Goal: Information Seeking & Learning: Check status

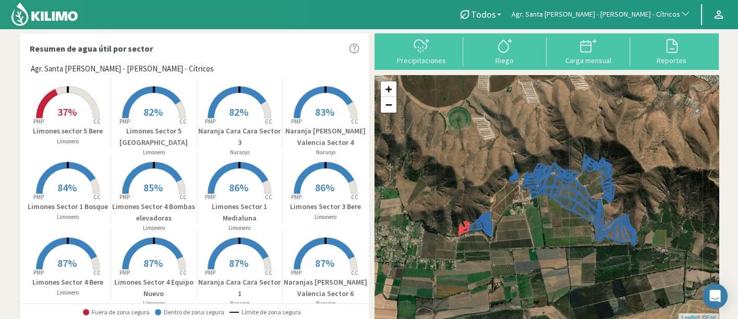
click at [635, 17] on span "Agr. Santa Laura - [PERSON_NAME] - Cítricos" at bounding box center [595, 14] width 168 height 10
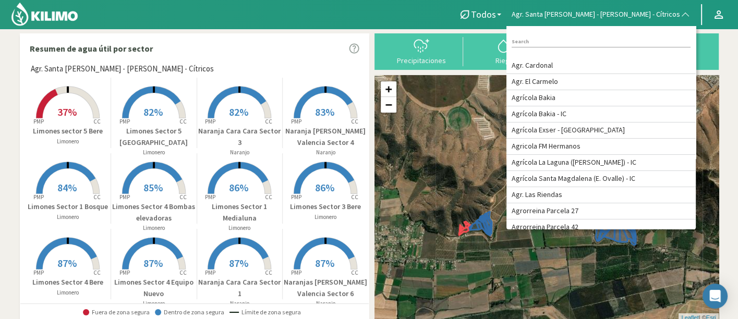
click at [635, 17] on span "Agr. Santa [PERSON_NAME] - [PERSON_NAME] - Cítricos" at bounding box center [595, 14] width 168 height 10
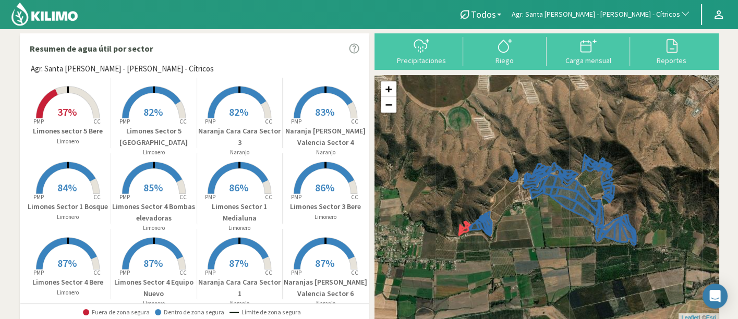
click at [584, 18] on span "Agr. Santa [PERSON_NAME] - [PERSON_NAME] - Cítricos" at bounding box center [595, 14] width 168 height 10
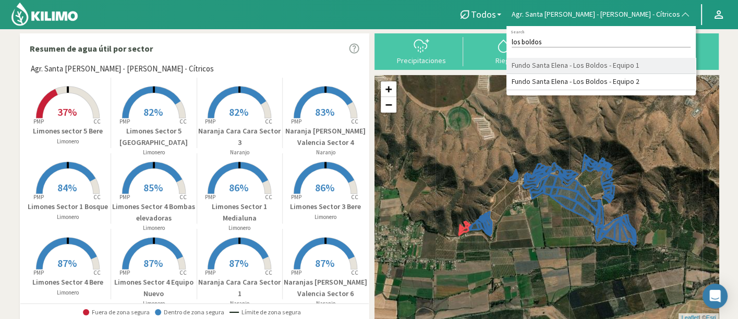
type input "los boldos"
click at [622, 70] on li "Fundo Santa Elena - Los Boldos - Equipo 1" at bounding box center [600, 66] width 189 height 16
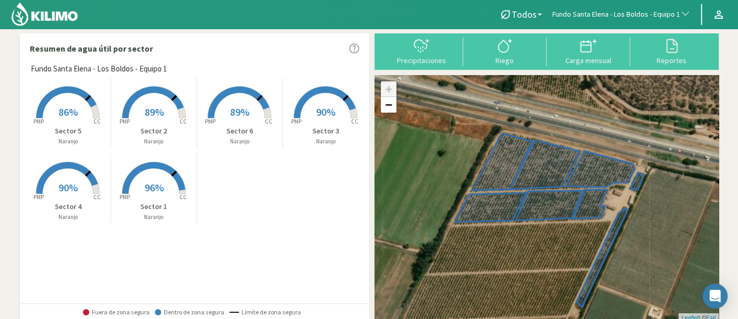
click at [173, 193] on rect at bounding box center [153, 194] width 83 height 83
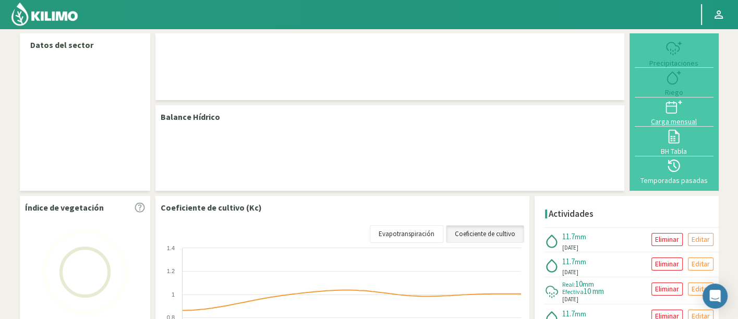
select select "109: Object"
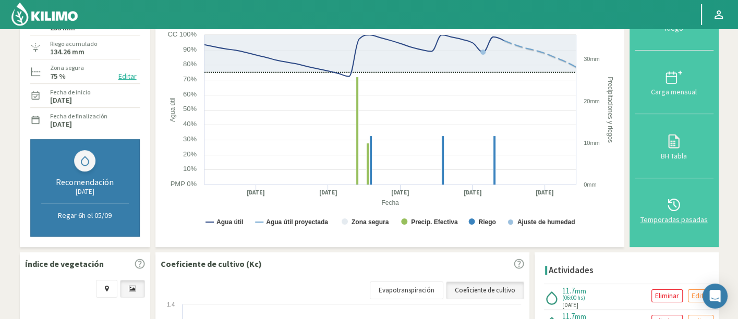
click at [669, 216] on div "Temporadas pasadas" at bounding box center [674, 219] width 72 height 7
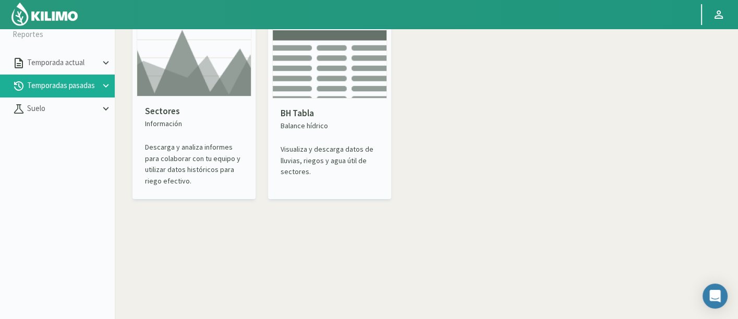
scroll to position [2, 0]
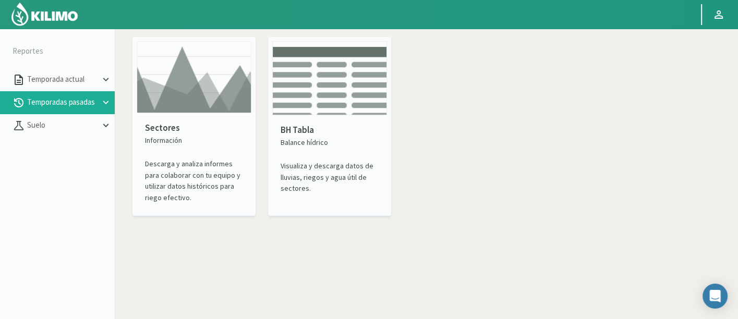
click at [183, 94] on img at bounding box center [194, 77] width 115 height 72
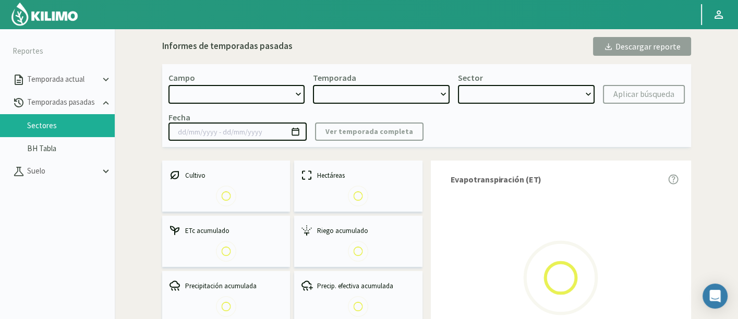
select select "0: Object"
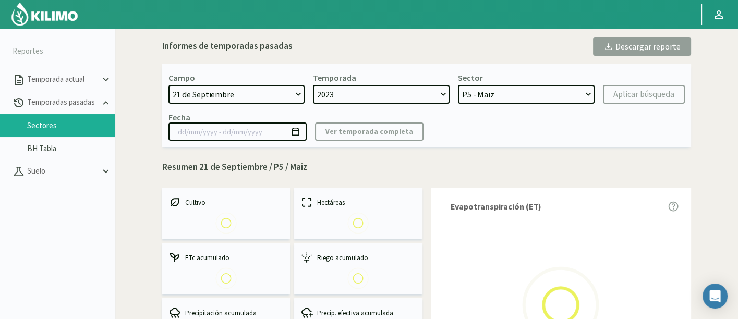
select select "0: 2023"
select select "0: Object"
type input "20/10/2023 - 13/06/2024"
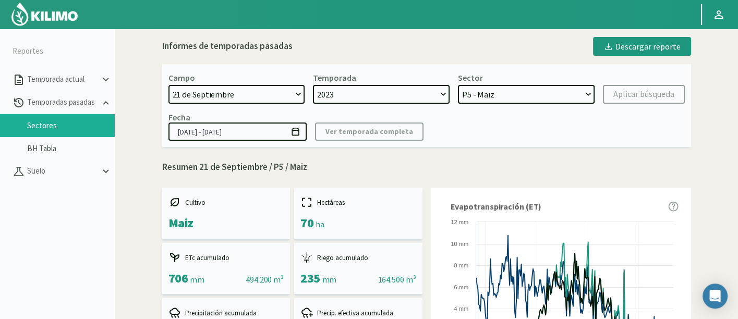
click at [288, 92] on select "21 de Septiembre 8 Fuegos Acograpes - Ag. Carlos Muñoz Herrera Acograpes - Ag. …" at bounding box center [236, 94] width 137 height 19
click at [83, 172] on p "Suelo" at bounding box center [62, 171] width 75 height 12
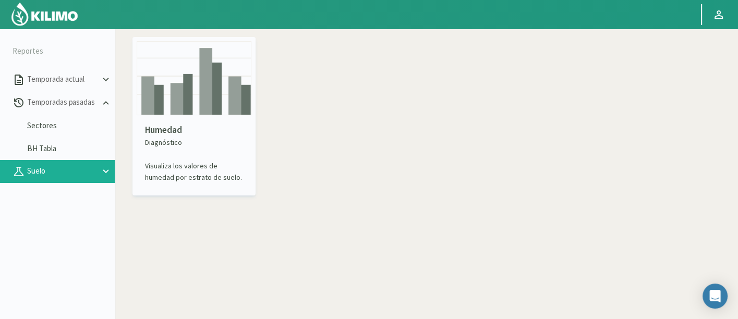
click at [199, 104] on img at bounding box center [194, 78] width 115 height 74
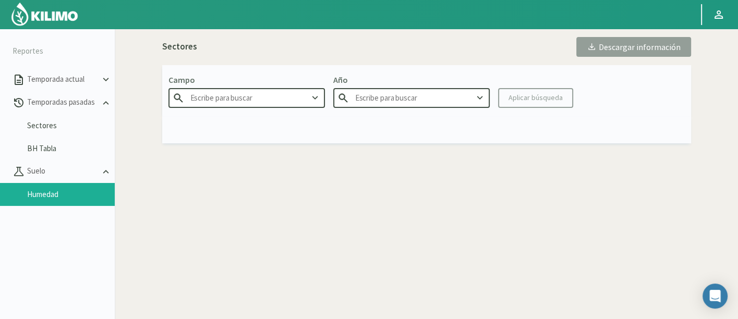
type input "Agr. Cardonal"
type input "2025"
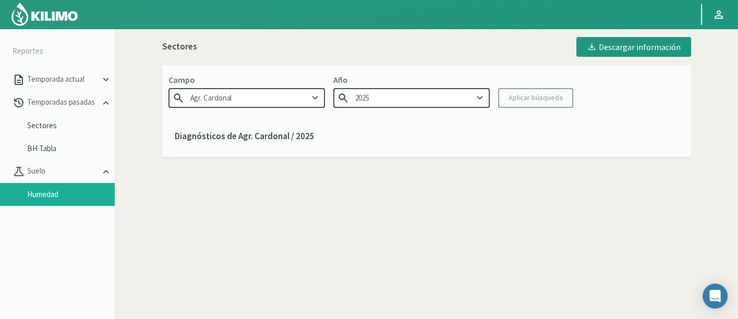
click at [286, 91] on input "Agr. Cardonal" at bounding box center [246, 97] width 156 height 19
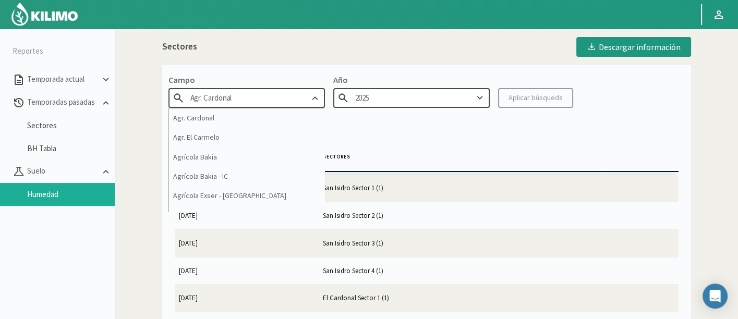
click at [286, 91] on input "Agr. Cardonal" at bounding box center [246, 97] width 156 height 19
type input ","
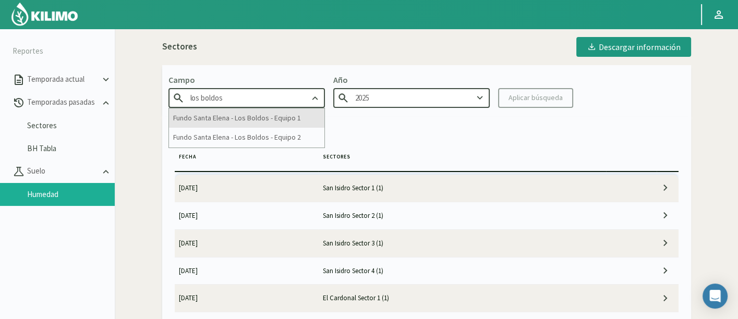
click at [286, 119] on div "Fundo Santa Elena - Los Boldos - Equipo 1" at bounding box center [246, 117] width 155 height 19
type input "Fundo Santa Elena - Los Boldos - Equipo 1"
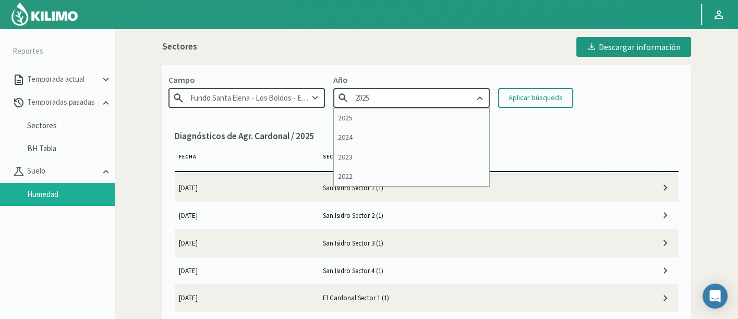
click at [447, 96] on input "2025" at bounding box center [411, 97] width 156 height 19
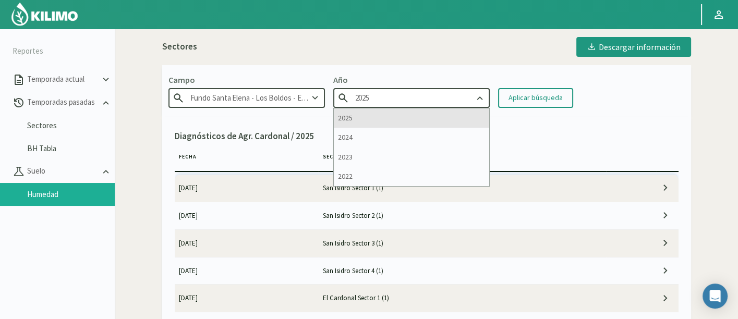
click at [453, 117] on div "2025" at bounding box center [411, 117] width 155 height 19
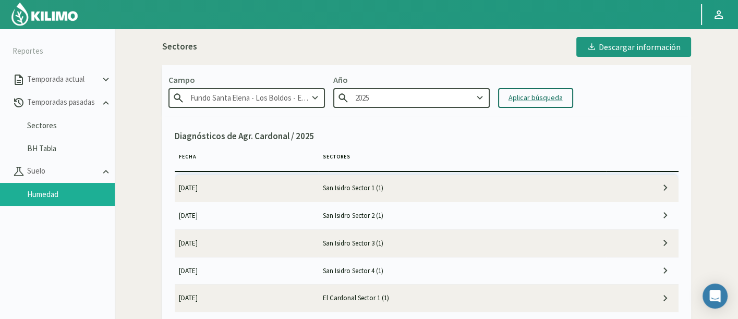
click at [521, 100] on div "Aplicar búsqueda" at bounding box center [535, 97] width 54 height 11
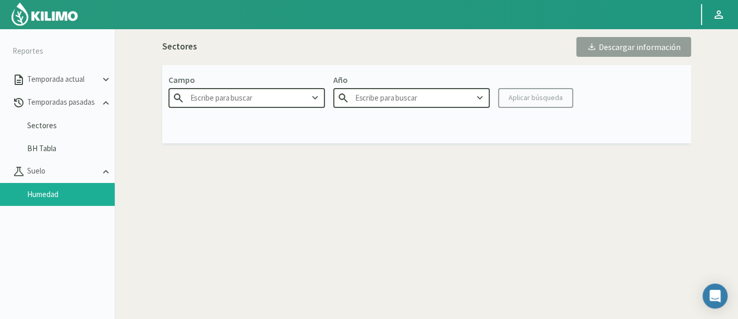
type input "Fundo Santa Elena - Los Boldos - Equipo 1"
type input "2025"
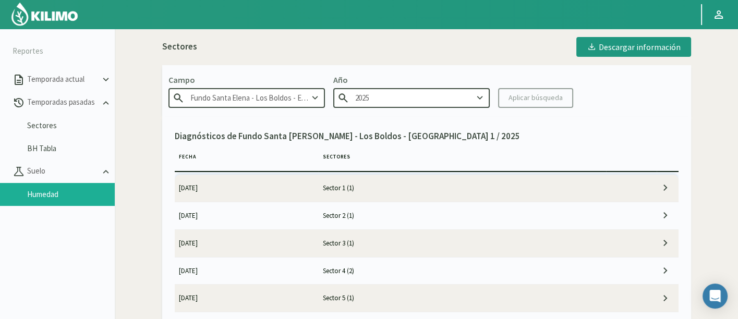
click at [391, 184] on td "Sector 1 (1)" at bounding box center [462, 188] width 288 height 27
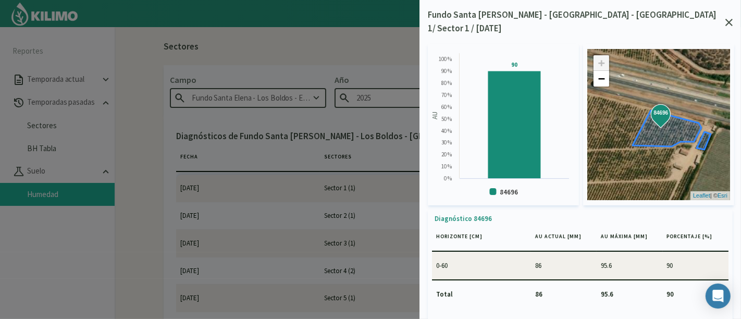
click at [729, 35] on div "Created with Highcharts 9.2.2 AU 90 ​ 90 84696 0 % 10 % 20 % 30 % 40 % 50 % 60 …" at bounding box center [580, 186] width 305 height 302
drag, startPoint x: 727, startPoint y: 16, endPoint x: 517, endPoint y: 125, distance: 236.9
click at [727, 19] on icon at bounding box center [729, 22] width 7 height 7
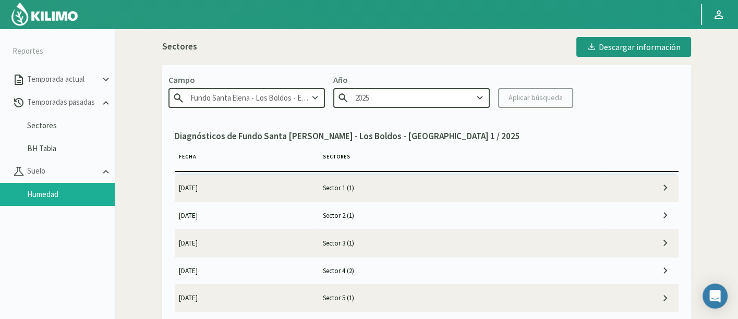
click at [347, 213] on td "Sector 2 (1)" at bounding box center [462, 215] width 288 height 27
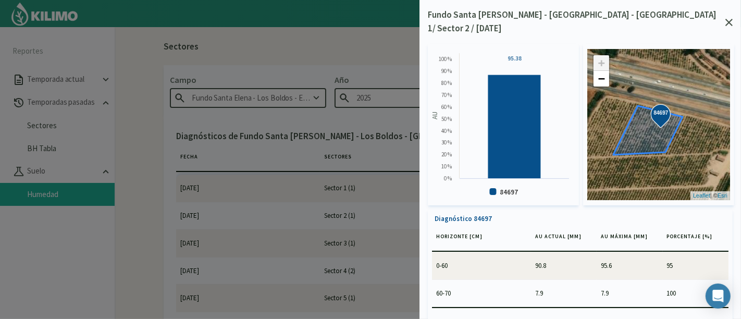
click at [727, 19] on icon at bounding box center [729, 22] width 7 height 7
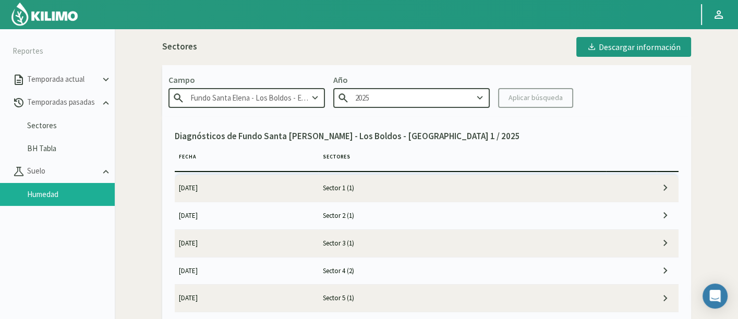
click at [464, 235] on td "Sector 3 (1)" at bounding box center [462, 242] width 288 height 27
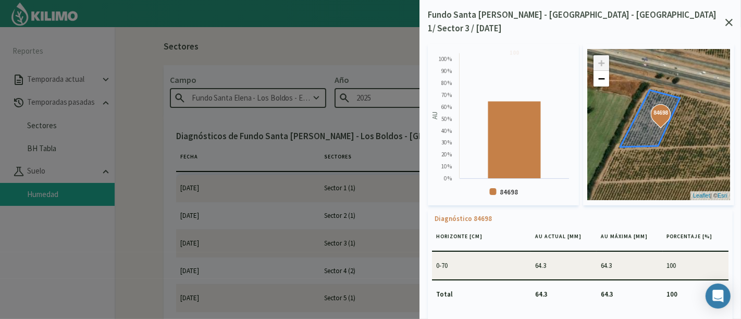
click at [726, 9] on div "Fundo Santa Elena - Los Boldos - Equipo 1/ Sector 3 / 01/09/25" at bounding box center [580, 21] width 305 height 27
click at [741, 16] on div "Fundo Santa Elena - Los Boldos - Equipo 1/ Sector 3 / 01/09/25 Created with Hig…" at bounding box center [581, 159] width 322 height 319
click at [736, 11] on div "Fundo Santa Elena - Los Boldos - Equipo 1/ Sector 3 / 01/09/25 Created with Hig…" at bounding box center [581, 159] width 322 height 319
click at [731, 19] on icon at bounding box center [729, 22] width 7 height 7
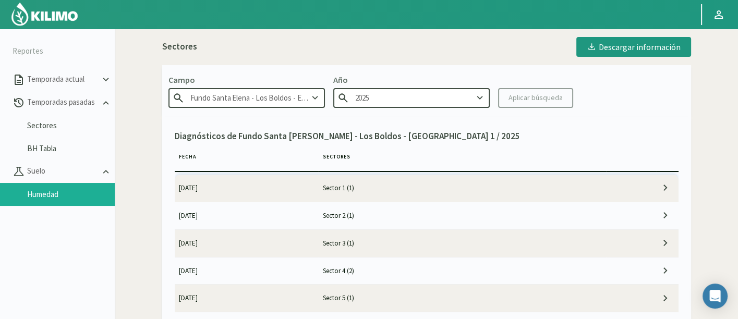
click at [484, 277] on td "Sector 4 (2)" at bounding box center [462, 270] width 288 height 27
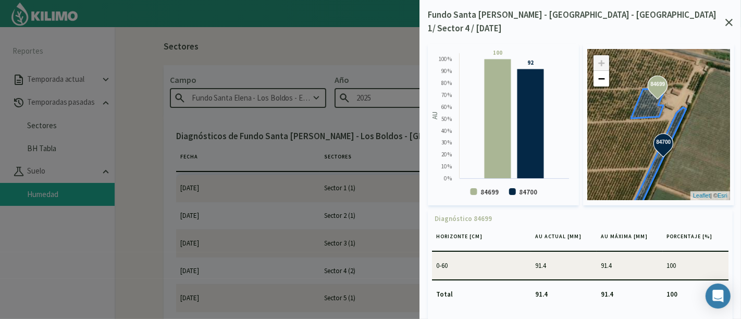
click at [731, 19] on icon at bounding box center [729, 22] width 7 height 7
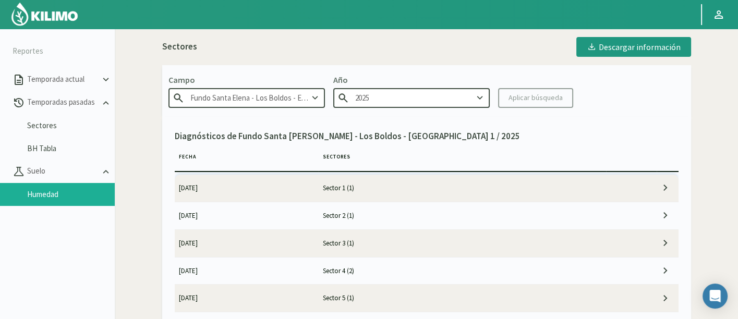
scroll to position [58, 0]
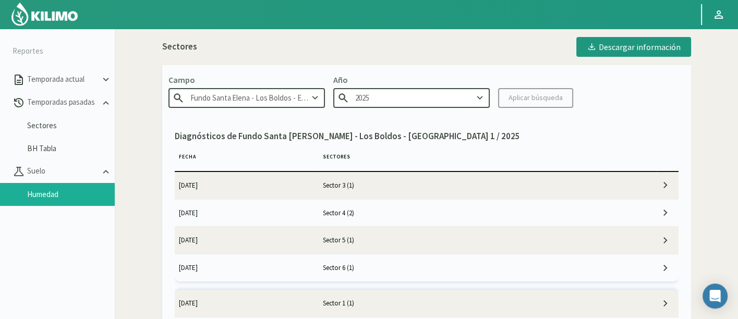
click at [509, 235] on td "Sector 5 (1)" at bounding box center [462, 240] width 288 height 27
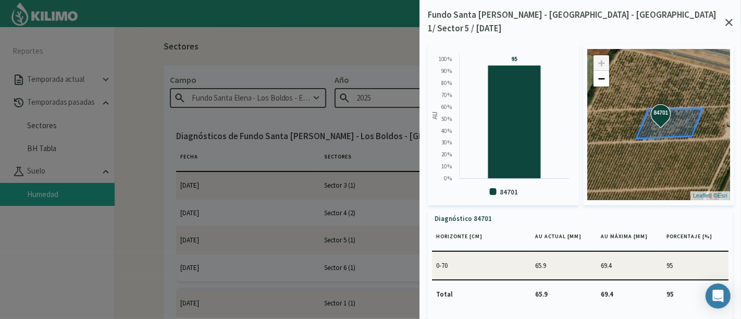
click at [730, 19] on icon at bounding box center [729, 22] width 7 height 7
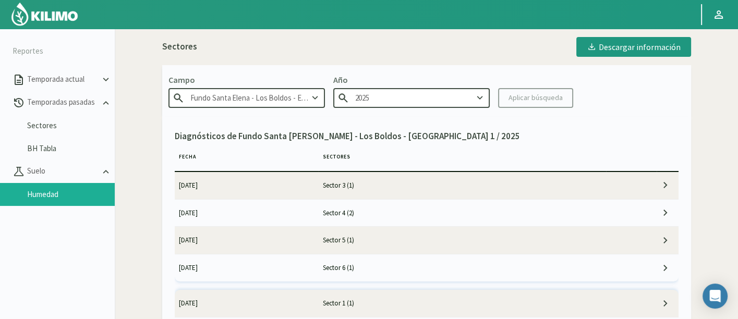
click at [480, 272] on td "Sector 6 (1)" at bounding box center [462, 267] width 288 height 27
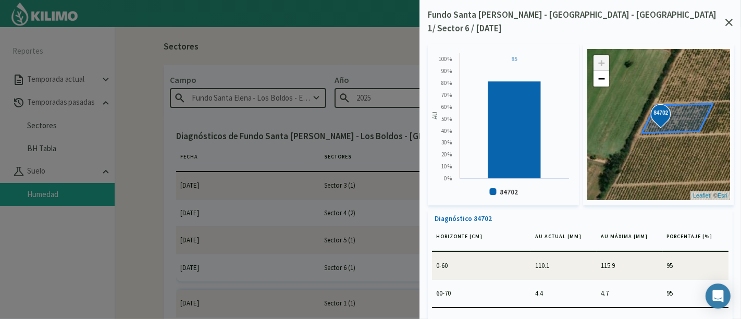
click at [727, 19] on icon at bounding box center [729, 22] width 7 height 7
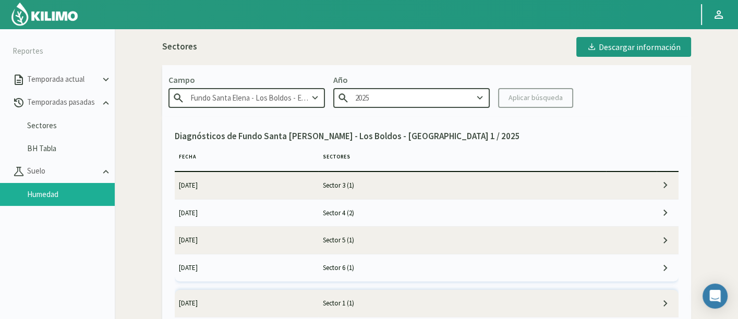
scroll to position [0, 0]
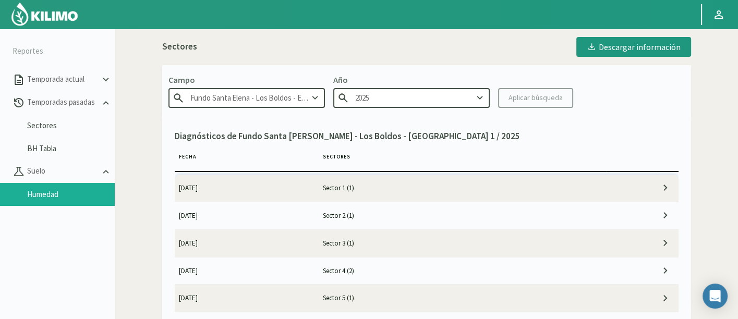
click at [76, 17] on img at bounding box center [44, 14] width 68 height 25
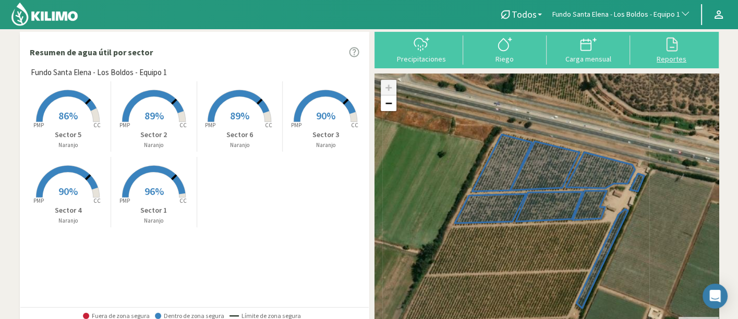
click at [648, 53] on button "Reportes" at bounding box center [671, 49] width 83 height 28
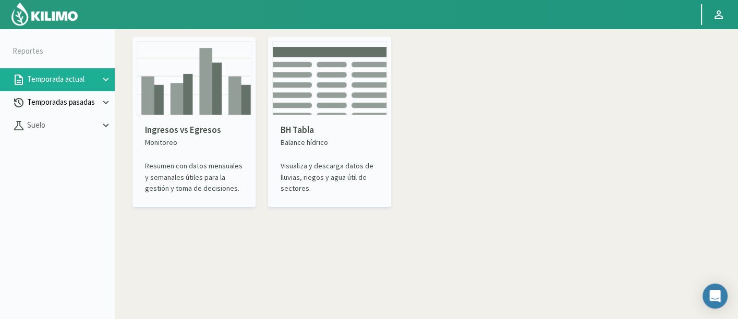
click at [94, 97] on p "Temporadas pasadas" at bounding box center [62, 102] width 75 height 12
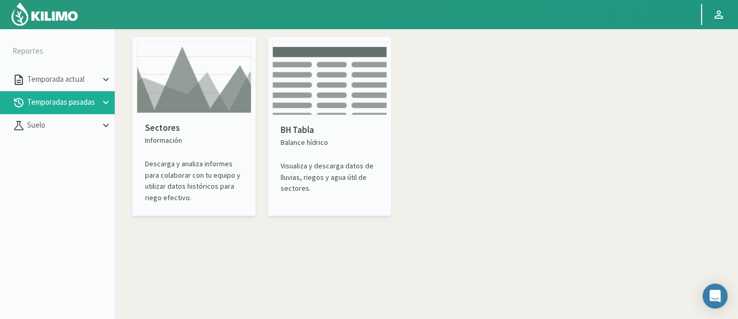
click at [246, 100] on img at bounding box center [194, 77] width 115 height 72
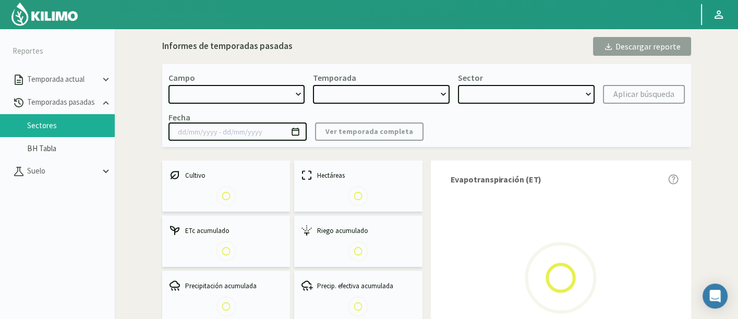
select select "0: Object"
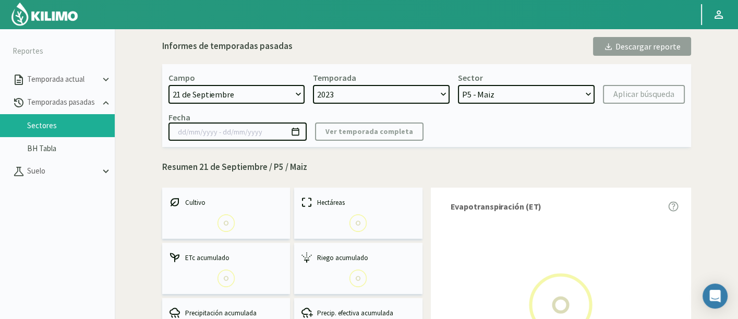
select select "0: 2023"
select select "0: Object"
type input "20/10/2023 - 13/06/2024"
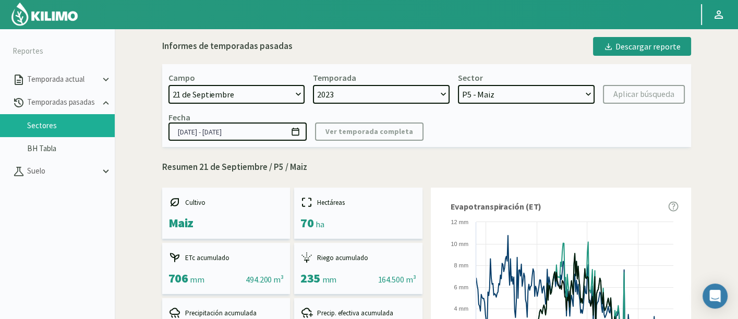
click at [259, 89] on select "21 de Septiembre 8 Fuegos Acograpes - Ag. Carlos Muñoz Herrera Acograpes - Ag. …" at bounding box center [236, 94] width 137 height 19
select select "1485: Object"
click at [253, 82] on div "Campo 21 de Septiembre 8 Fuegos Acograpes - Ag. Carlos Muñoz Herrera Acograpes …" at bounding box center [236, 87] width 137 height 31
click at [257, 94] on select "21 de Septiembre 8 Fuegos Acograpes - Ag. Carlos Muñoz Herrera Acograpes - Ag. …" at bounding box center [236, 94] width 137 height 19
select select "1: 2022"
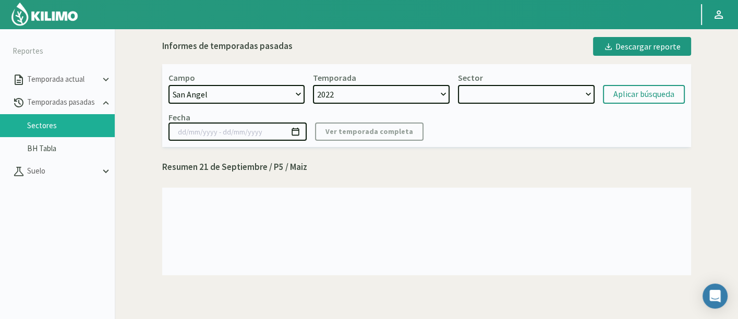
select select "7: Object"
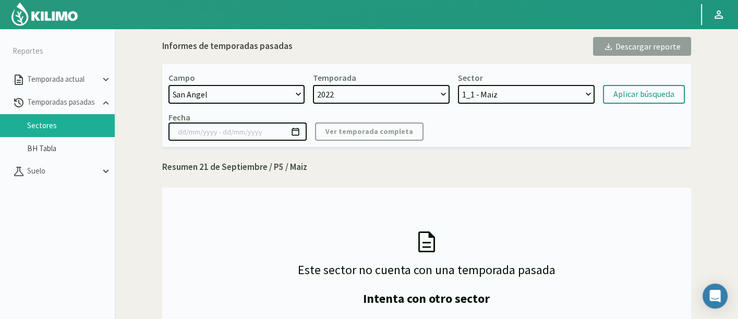
select select "174: Object"
click at [168, 85] on select "21 de Septiembre 8 Fuegos Acograpes - Ag. Carlos Muñoz Herrera Acograpes - Ag. …" at bounding box center [236, 94] width 137 height 19
click at [444, 89] on select "2022" at bounding box center [381, 94] width 137 height 19
select select "2: 2025"
click at [482, 90] on select "Tabla 402 - Lechuga Tabla 509 - Lechuga Tabla 508 - Maíz dulce Tabla 505 - Lech…" at bounding box center [526, 94] width 137 height 19
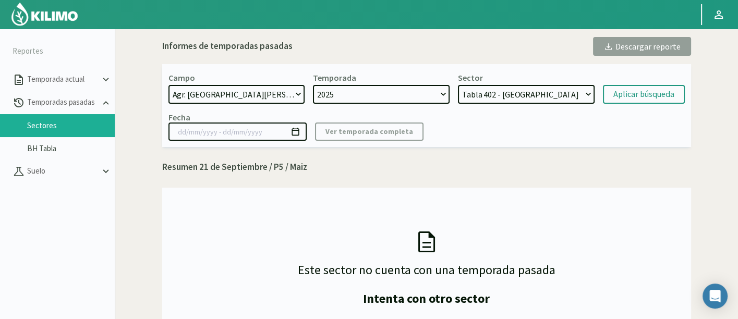
select select "12: Object"
click at [458, 85] on select "Tabla 402 - Lechuga Tabla 509 - Lechuga Tabla 508 - Maíz dulce Tabla 505 - Lech…" at bounding box center [526, 94] width 137 height 19
click at [619, 91] on div "Aplicar búsqueda" at bounding box center [643, 94] width 61 height 13
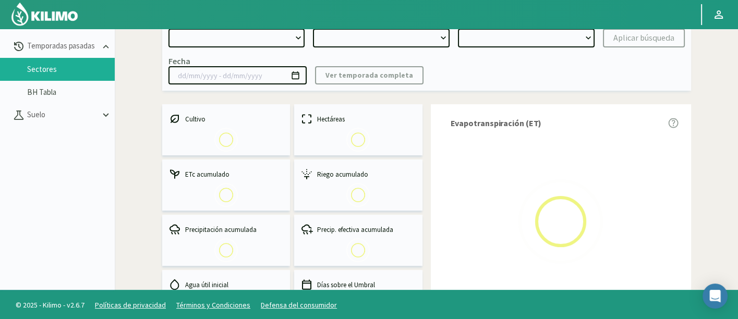
scroll to position [58, 0]
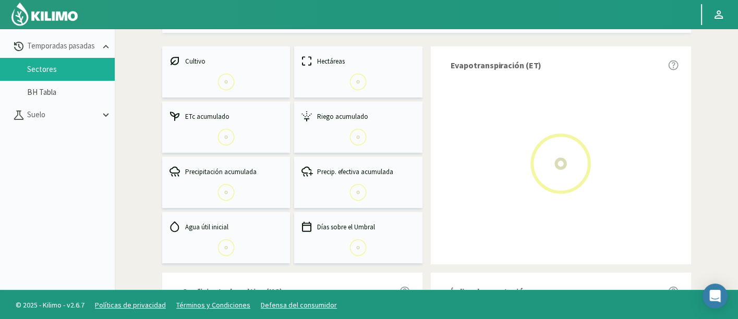
select select "174: Object"
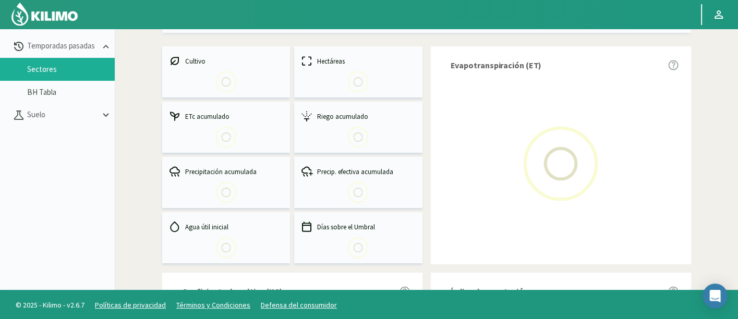
type input "02/07/2025 - 01/09/2025"
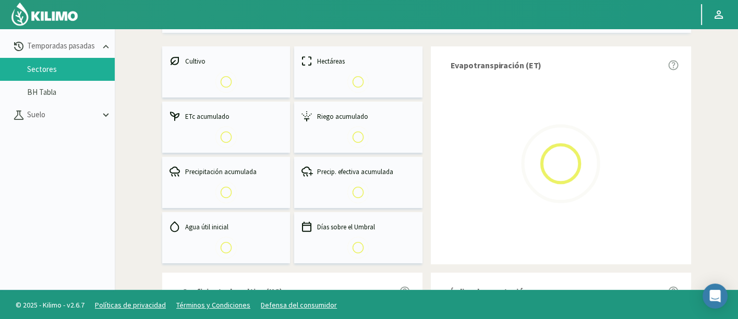
select select "0: 2025"
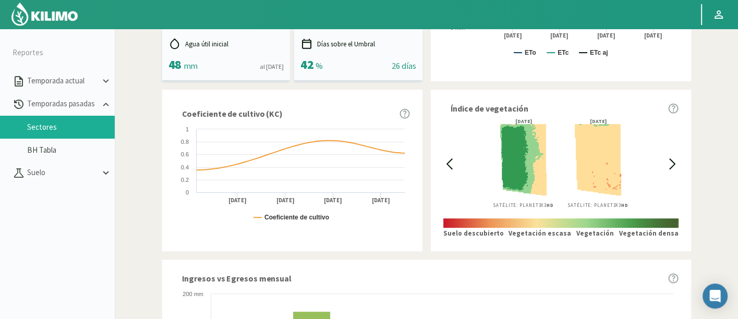
scroll to position [258, 0]
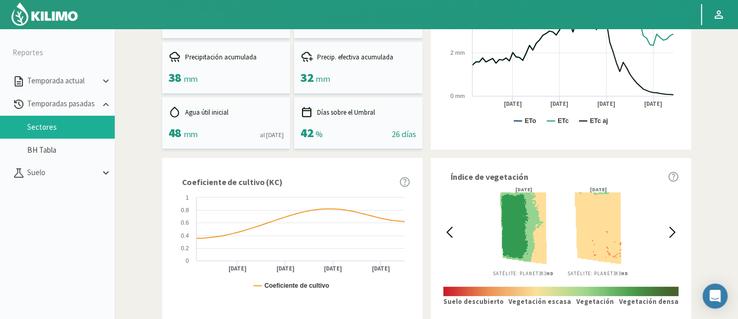
click at [714, 146] on div "Informes de temporadas pasadas Descargar reporte Campo: Agr. Nieto - San Andrés…" at bounding box center [426, 262] width 613 height 973
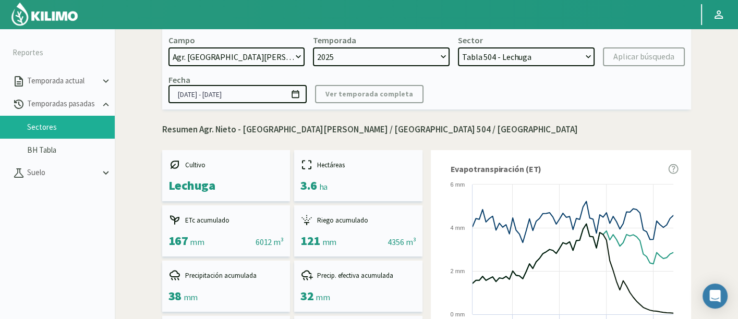
scroll to position [0, 0]
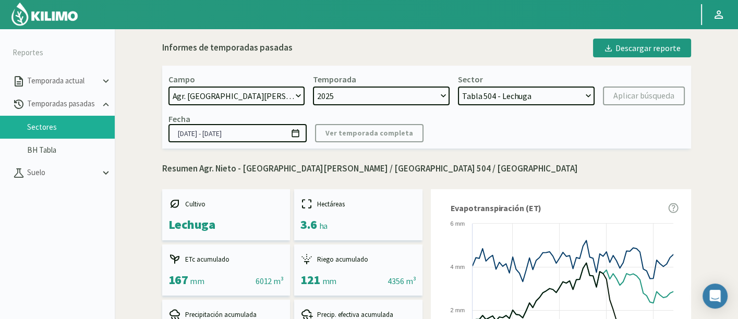
click at [542, 93] on select "Tabla 402 - Lechuga Tabla 509 - Lechuga Tabla 508 - Maíz dulce Tabla 505 - Lech…" at bounding box center [526, 96] width 137 height 19
select select "3: Object"
click at [458, 87] on select "Tabla 402 - Lechuga Tabla 509 - Lechuga Tabla 508 - Maíz dulce Tabla 505 - Lech…" at bounding box center [526, 96] width 137 height 19
click at [639, 101] on div "Aplicar búsqueda" at bounding box center [643, 96] width 61 height 13
type input "03/07/2025 - 01/09/2025"
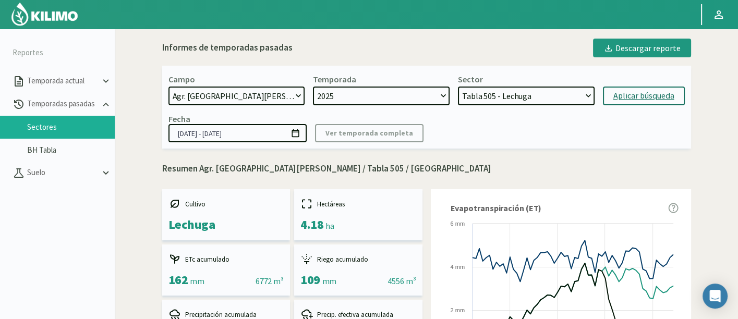
click at [503, 89] on select "Tabla 402 - Lechuga Tabla 509 - Lechuga Tabla 508 - Maíz dulce Tabla 505 - Lech…" at bounding box center [526, 96] width 137 height 19
click at [494, 87] on select "Tabla 402 - Lechuga Tabla 509 - Lechuga Tabla 508 - Maíz dulce Tabla 505 - Lech…" at bounding box center [526, 96] width 137 height 19
select select "82: Object"
click at [458, 87] on select "Tabla 402 - Lechuga Tabla 509 - Lechuga Tabla 508 - Maíz dulce Tabla 505 - Lech…" at bounding box center [526, 96] width 137 height 19
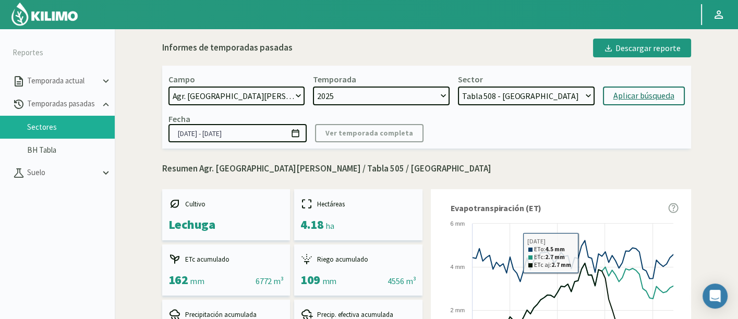
click at [624, 102] on button "Aplicar búsqueda" at bounding box center [644, 96] width 82 height 19
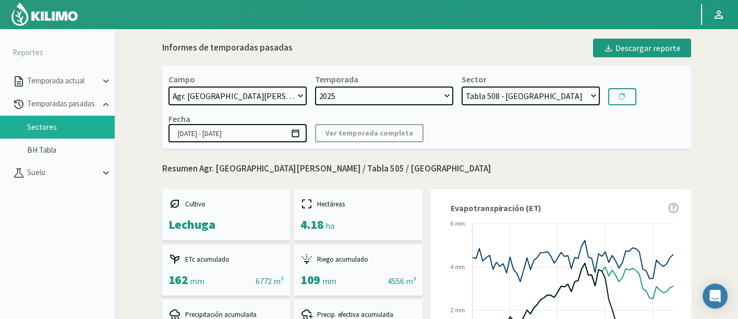
type input "15/01/2025 - 05/07/2025"
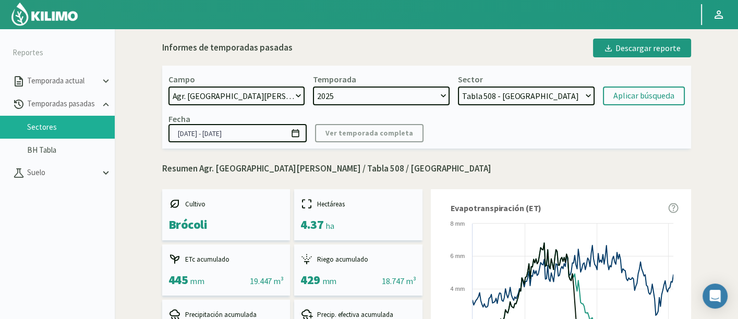
click at [535, 84] on div "Sector Tabla 402 - Lechuga Tabla 509 - Lechuga Tabla 508 - Maíz dulce Tabla 505…" at bounding box center [526, 89] width 137 height 31
click at [541, 91] on select "Tabla 402 - Lechuga Tabla 509 - Lechuga Tabla 508 - Maíz dulce Tabla 505 - Lech…" at bounding box center [526, 96] width 137 height 19
select select "88: Object"
click at [458, 87] on select "Tabla 402 - Lechuga Tabla 509 - Lechuga Tabla 508 - Maíz dulce Tabla 505 - Lech…" at bounding box center [526, 96] width 137 height 19
click at [631, 93] on div "Aplicar búsqueda" at bounding box center [643, 96] width 61 height 13
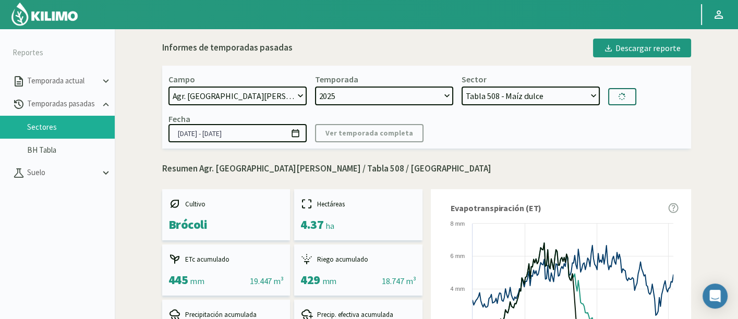
type input "06/07/2025 - 01/09/2025"
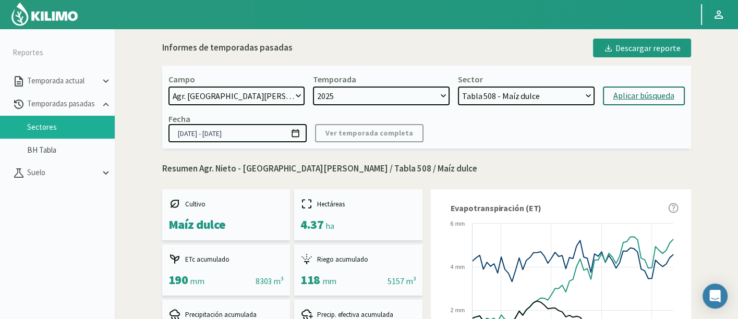
click at [526, 92] on select "Tabla 402 - Lechuga Tabla 509 - Lechuga Tabla 508 - Maíz dulce Tabla 505 - Lech…" at bounding box center [526, 96] width 137 height 19
select select "168: Object"
click at [458, 87] on select "Tabla 402 - Lechuga Tabla 509 - Lechuga Tabla 508 - Maíz dulce Tabla 505 - Lech…" at bounding box center [526, 96] width 137 height 19
click at [634, 83] on form "Campo 21 de Septiembre 8 Fuegos Acograpes - Ag. Carlos Muñoz Herrera Acograpes …" at bounding box center [426, 89] width 516 height 31
click at [634, 87] on button "Aplicar búsqueda" at bounding box center [644, 96] width 82 height 19
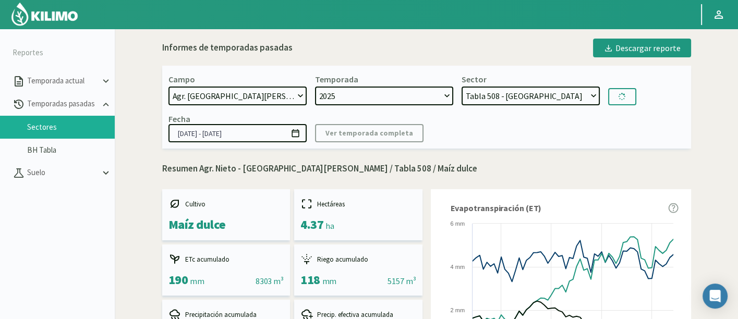
type input "15/01/2025 - 05/07/2025"
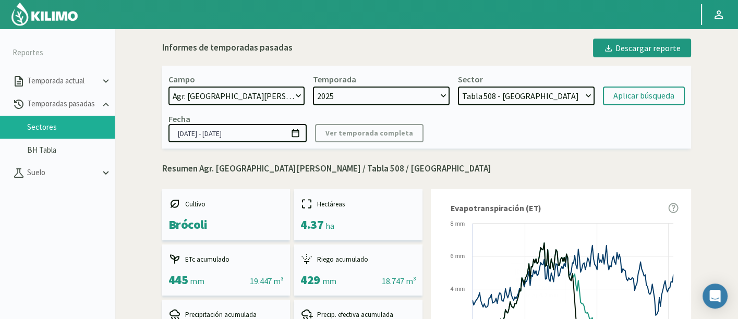
click at [531, 97] on select "Tabla 402 - Lechuga Tabla 509 - Lechuga Tabla 508 - Maíz dulce Tabla 505 - Lech…" at bounding box center [526, 96] width 137 height 19
select select "174: Object"
click at [458, 87] on select "Tabla 402 - Lechuga Tabla 509 - Lechuga Tabla 508 - Maíz dulce Tabla 505 - Lech…" at bounding box center [526, 96] width 137 height 19
click at [625, 97] on div "Aplicar búsqueda" at bounding box center [643, 96] width 61 height 13
type input "06/07/2025 - 01/09/2025"
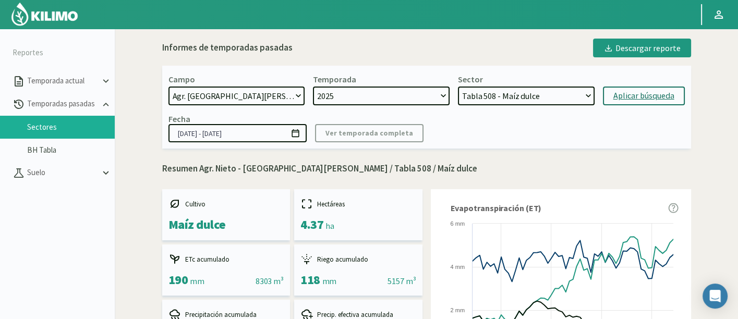
click at [515, 88] on select "Tabla 402 - Lechuga Tabla 509 - Lechuga Tabla 508 - Maíz dulce Tabla 505 - Lech…" at bounding box center [526, 96] width 137 height 19
select select "216: Object"
click at [458, 87] on select "Tabla 402 - Lechuga Tabla 509 - Lechuga Tabla 508 - Maíz dulce Tabla 505 - Lech…" at bounding box center [526, 96] width 137 height 19
click at [635, 92] on div "Aplicar búsqueda" at bounding box center [643, 96] width 61 height 13
type input "22/07/2025 - 01/09/2025"
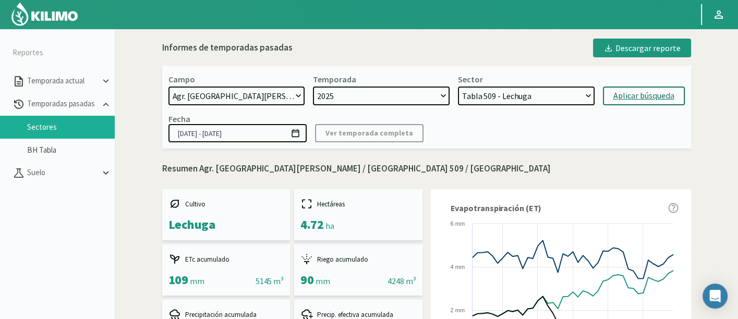
click at [553, 92] on select "Tabla 402 - Lechuga Tabla 509 - Lechuga Tabla 508 - Maíz dulce Tabla 505 - Lech…" at bounding box center [526, 96] width 137 height 19
select select "286: Object"
click at [458, 87] on select "Tabla 402 - Lechuga Tabla 509 - Lechuga Tabla 508 - Maíz dulce Tabla 505 - Lech…" at bounding box center [526, 96] width 137 height 19
click at [608, 96] on button "Aplicar búsqueda" at bounding box center [644, 96] width 82 height 19
type input "08/02/2025 - 21/07/2025"
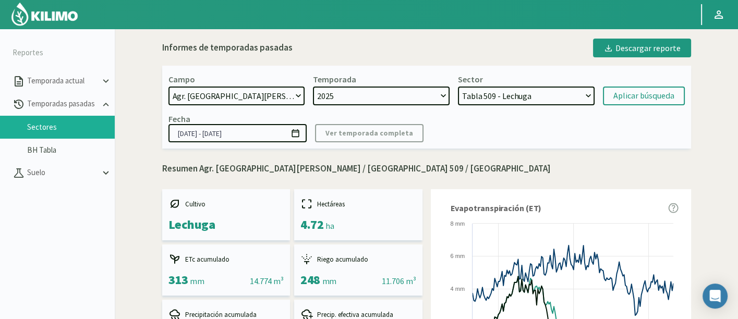
click at [541, 103] on select "Tabla 402 - Lechuga Tabla 509 - Lechuga Tabla 508 - Maíz dulce Tabla 505 - Lech…" at bounding box center [526, 96] width 137 height 19
select select "302: Object"
click at [458, 87] on select "Tabla 402 - Lechuga Tabla 509 - Lechuga Tabla 508 - Maíz dulce Tabla 505 - Lech…" at bounding box center [526, 96] width 137 height 19
click at [606, 88] on button "Aplicar búsqueda" at bounding box center [644, 96] width 82 height 19
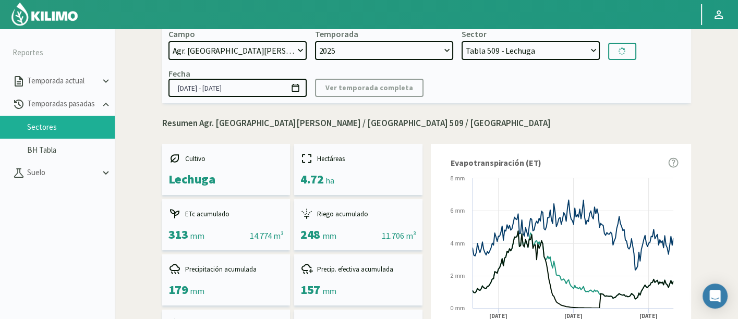
type input "22/07/2025 - 01/09/2025"
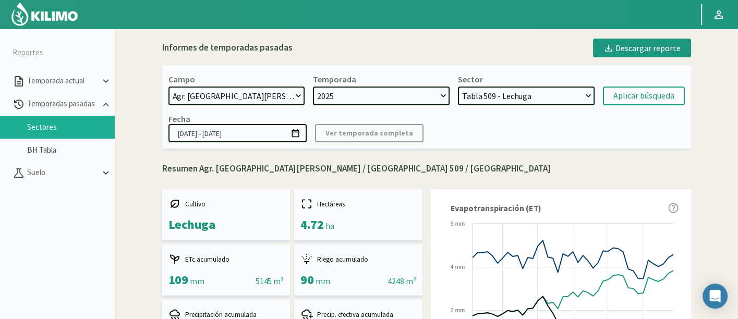
click at [462, 90] on select "Tabla 402 - Lechuga Tabla 509 - Lechuga Tabla 508 - Maíz dulce Tabla 505 - Lech…" at bounding box center [526, 96] width 137 height 19
select select "363: Object"
click at [458, 87] on select "Tabla 402 - Lechuga Tabla 509 - Lechuga Tabla 508 - Maíz dulce Tabla 505 - Lech…" at bounding box center [526, 96] width 137 height 19
click at [617, 90] on div "Aplicar búsqueda" at bounding box center [643, 96] width 61 height 13
type input "24/02/2025 - 01/09/2025"
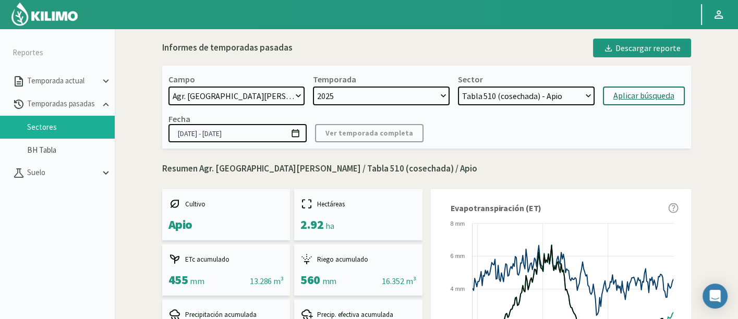
drag, startPoint x: 527, startPoint y: 74, endPoint x: 535, endPoint y: 90, distance: 18.0
click at [530, 82] on div "Sector Tabla 402 - Lechuga Tabla 509 - Lechuga Tabla 508 - Maíz dulce Tabla 505…" at bounding box center [526, 89] width 137 height 31
click at [535, 90] on select "Tabla 402 - Lechuga Tabla 509 - Lechuga Tabla 508 - Maíz dulce Tabla 505 - Lech…" at bounding box center [526, 96] width 137 height 19
click at [502, 86] on div "Sector Tabla 402 - Lechuga Tabla 509 - Lechuga Tabla 508 - Maíz dulce Tabla 505…" at bounding box center [526, 89] width 137 height 31
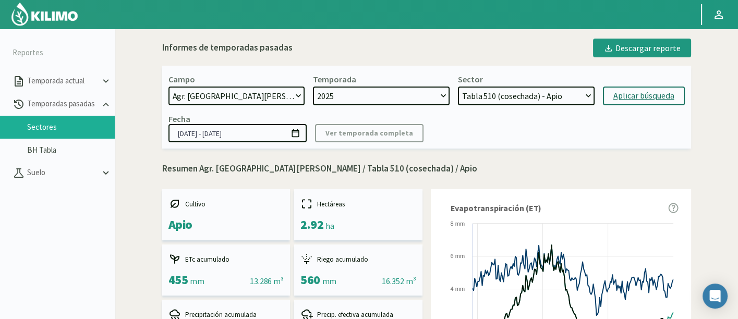
click at [511, 86] on div "Sector Tabla 402 - Lechuga Tabla 509 - Lechuga Tabla 508 - Maíz dulce Tabla 505…" at bounding box center [526, 89] width 137 height 31
click at [514, 90] on select "Tabla 402 - Lechuga Tabla 509 - Lechuga Tabla 508 - Maíz dulce Tabla 505 - Lech…" at bounding box center [526, 96] width 137 height 19
click at [458, 87] on select "Tabla 402 - Lechuga Tabla 509 - Lechuga Tabla 508 - Maíz dulce Tabla 505 - Lech…" at bounding box center [526, 96] width 137 height 19
click at [557, 89] on select "Tabla 402 - Lechuga Tabla 509 - Lechuga Tabla 508 - Maíz dulce Tabla 505 - Lech…" at bounding box center [526, 96] width 137 height 19
select select "413: Object"
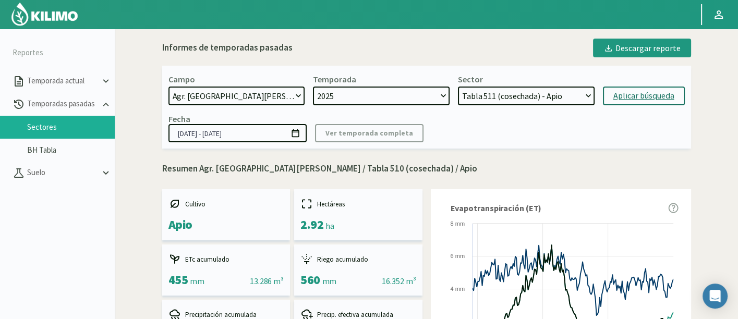
click at [458, 87] on select "Tabla 402 - Lechuga Tabla 509 - Lechuga Tabla 508 - Maíz dulce Tabla 505 - Lech…" at bounding box center [526, 96] width 137 height 19
click at [628, 99] on div "Aplicar búsqueda" at bounding box center [643, 96] width 61 height 13
type input "14/02/2025 - 01/09/2025"
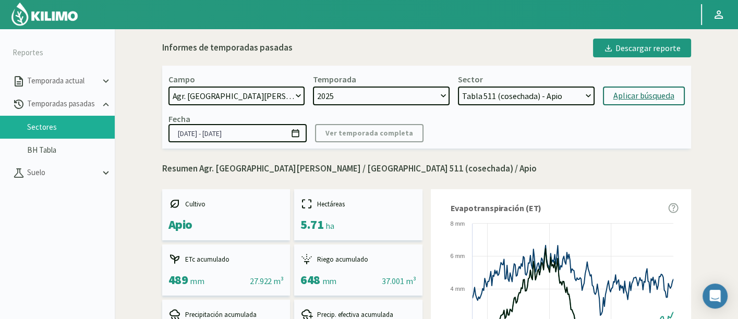
click at [496, 93] on select "Tabla 402 - Lechuga Tabla 509 - Lechuga Tabla 508 - Maíz dulce Tabla 505 - Lech…" at bounding box center [526, 96] width 137 height 19
click at [531, 97] on select "Tabla 402 - Lechuga Tabla 509 - Lechuga Tabla 508 - Maíz dulce Tabla 505 - Lech…" at bounding box center [526, 96] width 137 height 19
select select "461: Object"
click at [458, 87] on select "Tabla 402 - Lechuga Tabla 509 - Lechuga Tabla 508 - Maíz dulce Tabla 505 - Lech…" at bounding box center [526, 96] width 137 height 19
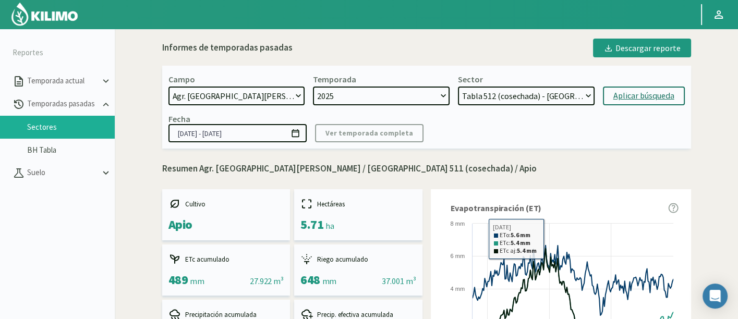
click at [631, 90] on div "Aplicar búsqueda" at bounding box center [643, 96] width 61 height 13
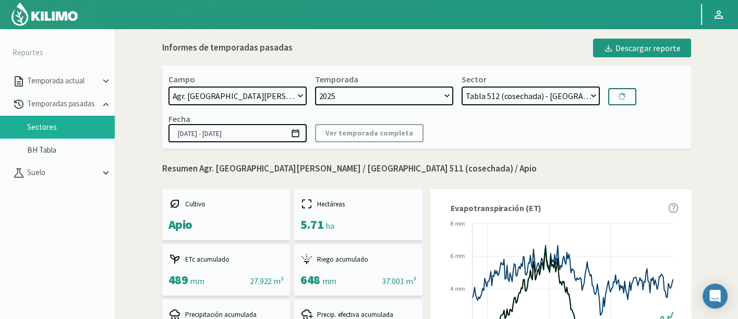
type input "03/02/2025 - 01/09/2025"
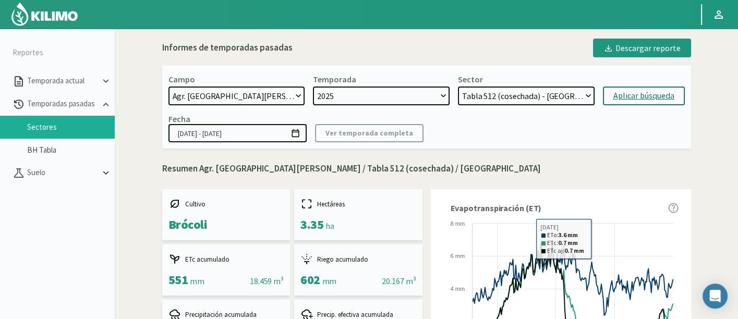
click at [643, 93] on div "Aplicar búsqueda" at bounding box center [643, 96] width 61 height 13
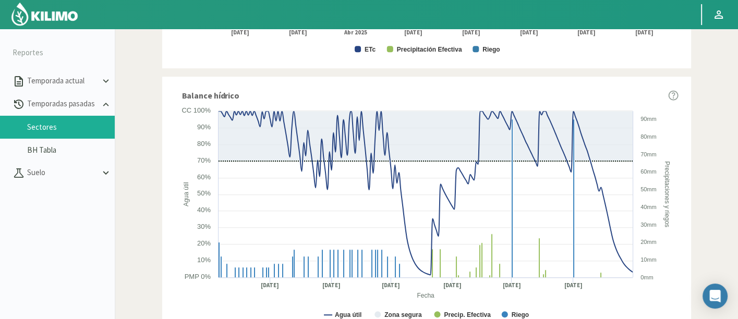
drag, startPoint x: 709, startPoint y: 68, endPoint x: 705, endPoint y: 64, distance: 5.9
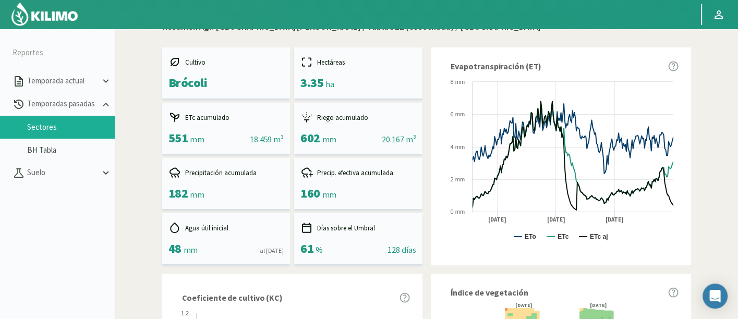
scroll to position [26, 0]
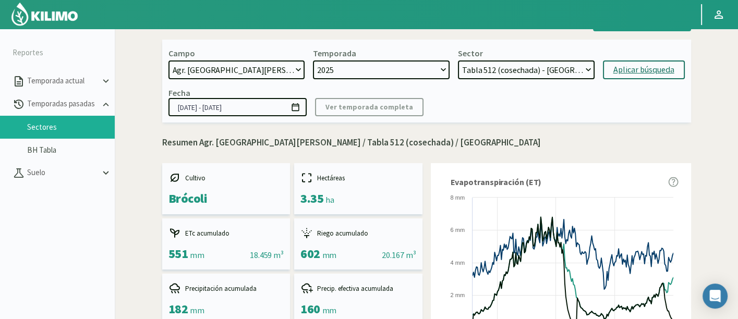
click at [552, 60] on select "Tabla 402 - Lechuga Tabla 509 - Lechuga Tabla 508 - Maíz dulce Tabla 505 - Lech…" at bounding box center [526, 69] width 137 height 19
select select "521: Object"
click at [458, 60] on select "Tabla 402 - Lechuga Tabla 509 - Lechuga Tabla 508 - Maíz dulce Tabla 505 - Lech…" at bounding box center [526, 69] width 137 height 19
click at [654, 64] on div "Aplicar búsqueda" at bounding box center [643, 70] width 61 height 13
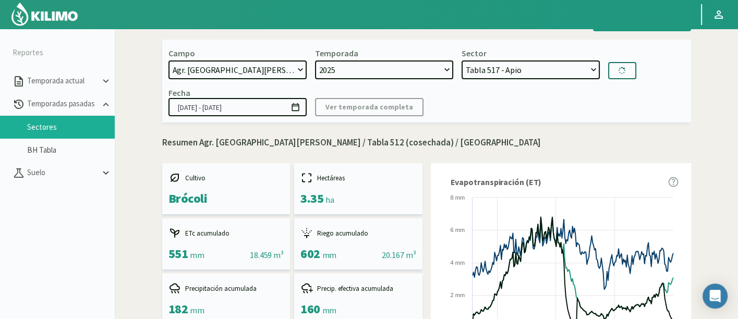
type input "23/06/2025 - 01/09/2025"
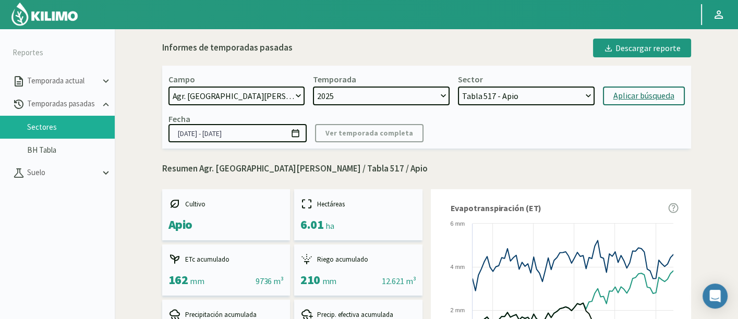
click at [538, 92] on select "Tabla 402 - Lechuga Tabla 509 - Lechuga Tabla 508 - Maíz dulce Tabla 505 - Lech…" at bounding box center [526, 96] width 137 height 19
select select "594: Object"
click at [458, 87] on select "Tabla 402 - Lechuga Tabla 509 - Lechuga Tabla 508 - Maíz dulce Tabla 505 - Lech…" at bounding box center [526, 96] width 137 height 19
click at [625, 99] on div "Aplicar búsqueda" at bounding box center [643, 96] width 61 height 13
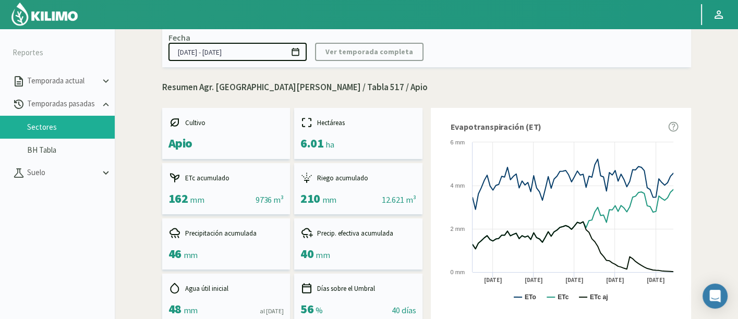
scroll to position [116, 0]
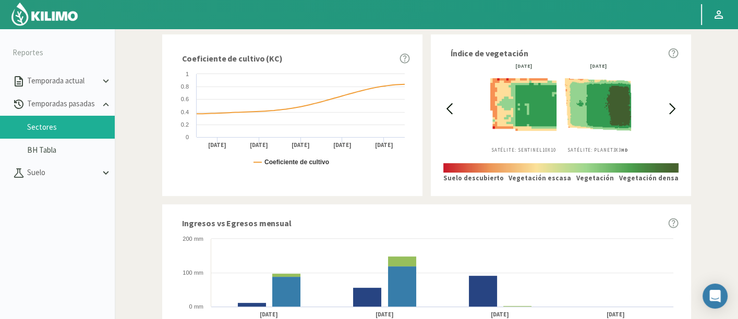
type input "23/01/2025 - 01/07/2025"
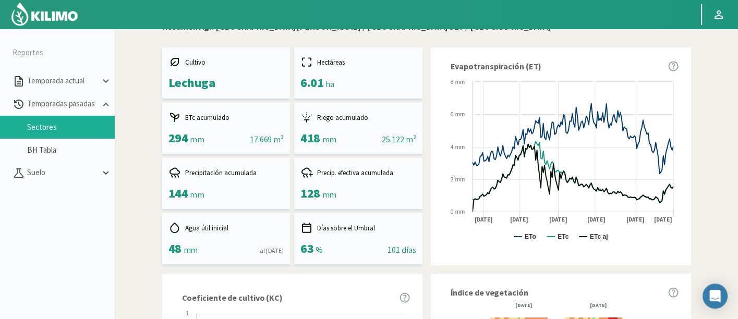
scroll to position [0, 0]
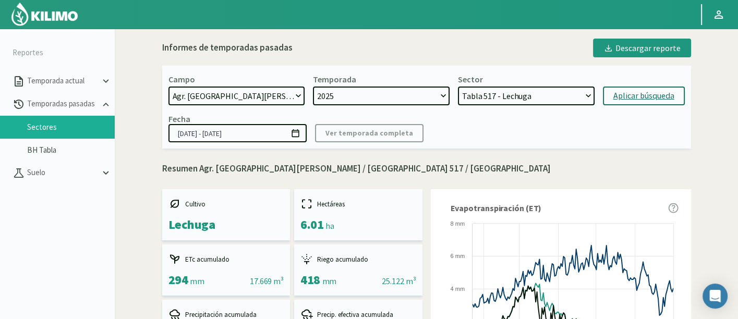
click at [533, 89] on select "Tabla 402 - Lechuga Tabla 509 - Lechuga Tabla 508 - Maíz dulce Tabla 505 - Lech…" at bounding box center [526, 96] width 137 height 19
click at [533, 99] on select "Tabla 402 - Lechuga Tabla 509 - Lechuga Tabla 508 - Maíz dulce Tabla 505 - Lech…" at bounding box center [526, 96] width 137 height 19
select select "642: Object"
click at [458, 87] on select "Tabla 402 - Lechuga Tabla 509 - Lechuga Tabla 508 - Maíz dulce Tabla 505 - Lech…" at bounding box center [526, 96] width 137 height 19
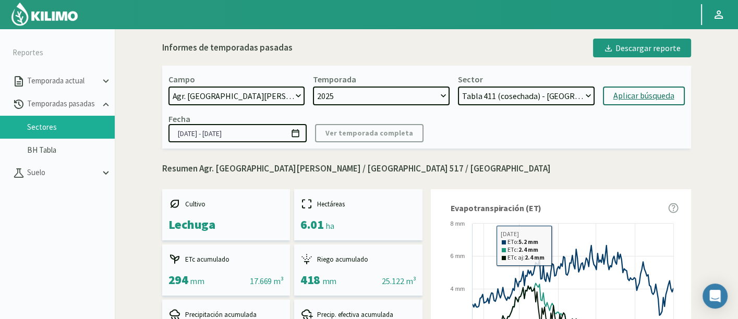
click at [616, 89] on button "Aplicar búsqueda" at bounding box center [644, 96] width 82 height 19
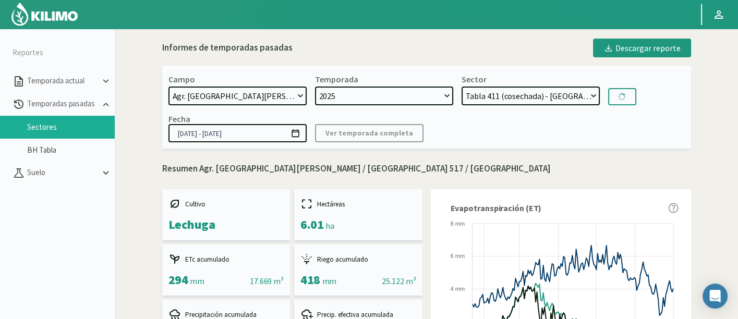
type input "08/01/2025 - 01/09/2025"
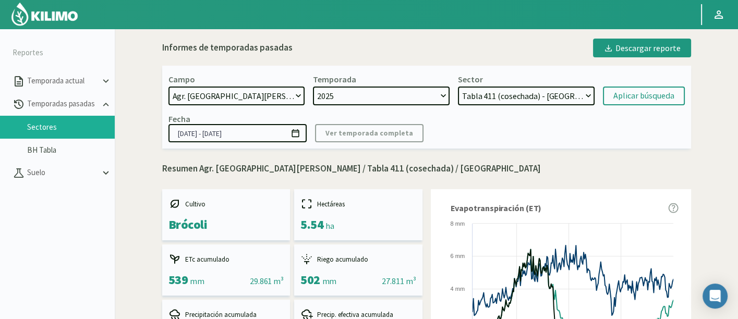
click at [563, 89] on select "Tabla 402 - Lechuga Tabla 509 - Lechuga Tabla 508 - Maíz dulce Tabla 505 - Lech…" at bounding box center [526, 96] width 137 height 19
select select "686: Object"
click at [458, 87] on select "Tabla 402 - Lechuga Tabla 509 - Lechuga Tabla 508 - Maíz dulce Tabla 505 - Lech…" at bounding box center [526, 96] width 137 height 19
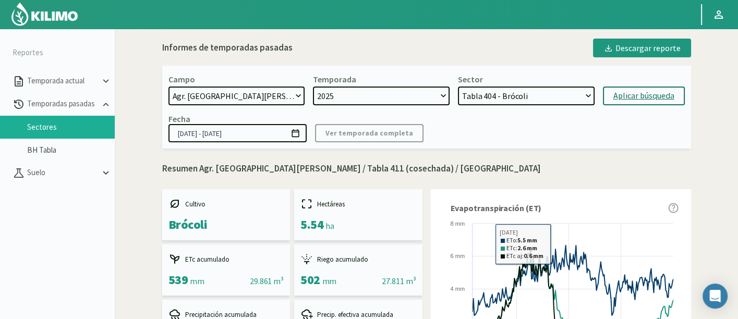
click at [620, 95] on div "Aplicar búsqueda" at bounding box center [643, 96] width 61 height 13
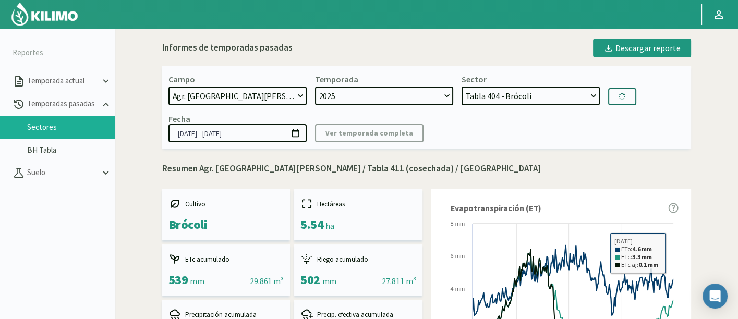
type input "04/01/2025 - 14/04/2025"
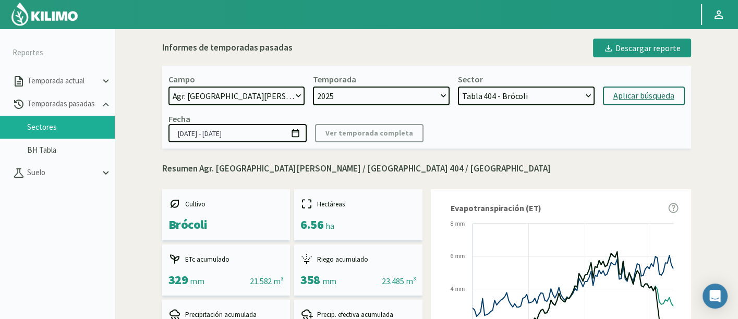
click at [574, 93] on select "Tabla 402 - Lechuga Tabla 509 - Lechuga Tabla 508 - Maíz dulce Tabla 505 - Lech…" at bounding box center [526, 96] width 137 height 19
click at [397, 101] on select "2025 2024 2023" at bounding box center [381, 96] width 137 height 19
click at [502, 86] on div "Sector Tabla 402 - Lechuga Tabla 509 - Lechuga Tabla 508 - Maíz dulce Tabla 505…" at bounding box center [526, 89] width 137 height 31
click at [504, 93] on select "Tabla 402 - Lechuga Tabla 509 - Lechuga Tabla 508 - Maíz dulce Tabla 505 - Lech…" at bounding box center [526, 96] width 137 height 19
click at [421, 114] on div "Fecha 04/01/2025 - 14/04/2025 Ver temporada completa" at bounding box center [426, 128] width 516 height 29
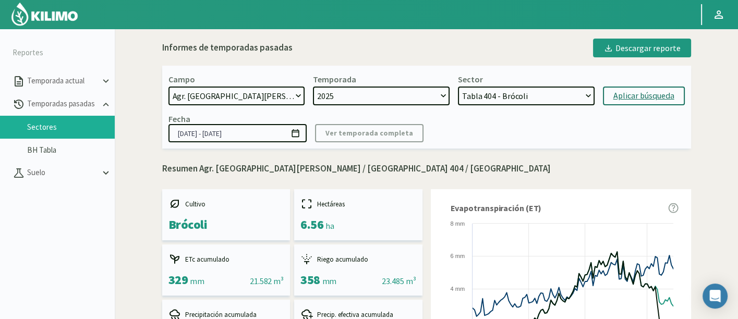
click at [609, 91] on button "Aplicar búsqueda" at bounding box center [644, 96] width 82 height 19
click at [503, 93] on select "Tabla 402 - Lechuga Tabla 509 - Lechuga Tabla 508 - Maíz dulce Tabla 505 - Lech…" at bounding box center [526, 96] width 137 height 19
select select "735: Object"
click at [458, 87] on select "Tabla 402 - Lechuga Tabla 509 - Lechuga Tabla 508 - Maíz dulce Tabla 505 - Lech…" at bounding box center [526, 96] width 137 height 19
click at [621, 98] on div "Aplicar búsqueda" at bounding box center [643, 96] width 61 height 13
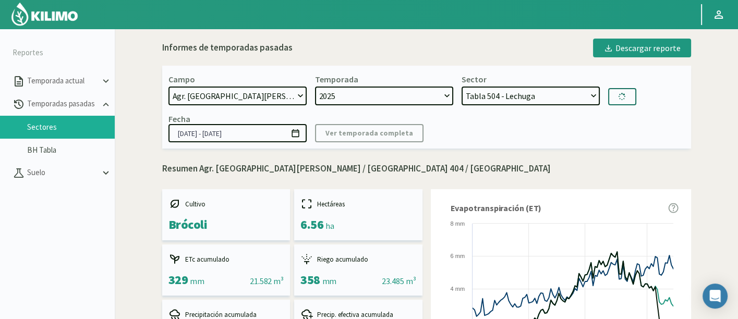
type input "02/07/2025 - 01/09/2025"
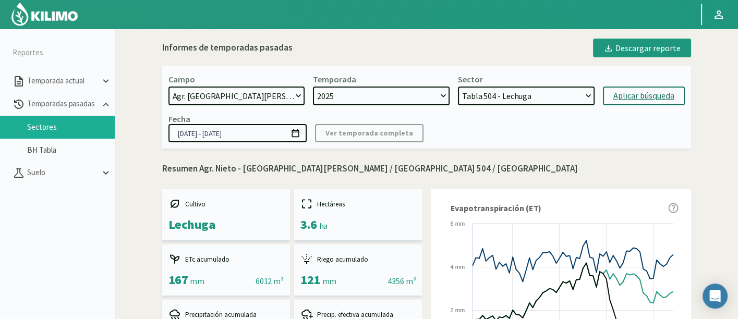
click at [533, 100] on select "Tabla 402 - Lechuga Tabla 509 - Lechuga Tabla 508 - Maíz dulce Tabla 505 - Lech…" at bounding box center [526, 96] width 137 height 19
select select "777: Object"
click at [458, 87] on select "Tabla 402 - Lechuga Tabla 509 - Lechuga Tabla 508 - Maíz dulce Tabla 505 - Lech…" at bounding box center [526, 96] width 137 height 19
click at [632, 86] on form "Campo 21 de Septiembre 8 Fuegos Acograpes - Ag. Carlos Muñoz Herrera Acograpes …" at bounding box center [426, 89] width 516 height 31
click at [637, 94] on div "Aplicar búsqueda" at bounding box center [643, 96] width 61 height 13
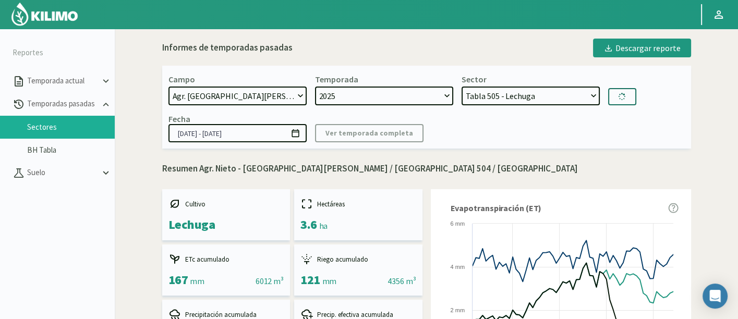
type input "03/07/2025 - 01/09/2025"
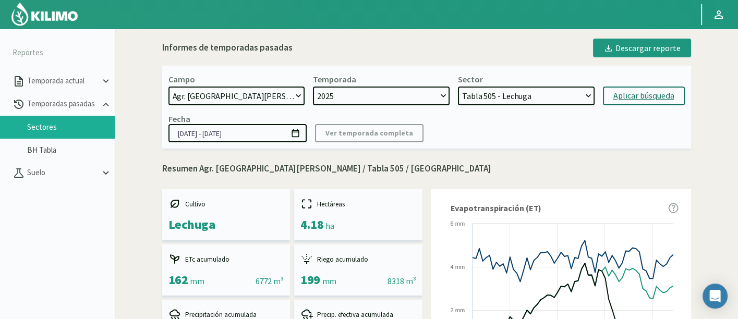
click at [457, 100] on form "Campo 21 de Septiembre 8 Fuegos Acograpes - Ag. Carlos Muñoz Herrera Acograpes …" at bounding box center [426, 89] width 516 height 31
drag, startPoint x: 474, startPoint y: 96, endPoint x: 478, endPoint y: 101, distance: 6.4
click at [474, 96] on select "Tabla 402 - Lechuga Tabla 509 - Lechuga Tabla 508 - Maíz dulce Tabla 505 - Lech…" at bounding box center [526, 96] width 137 height 19
select select "819: Object"
click at [458, 87] on select "Tabla 402 - Lechuga Tabla 509 - Lechuga Tabla 508 - Maíz dulce Tabla 505 - Lech…" at bounding box center [526, 96] width 137 height 19
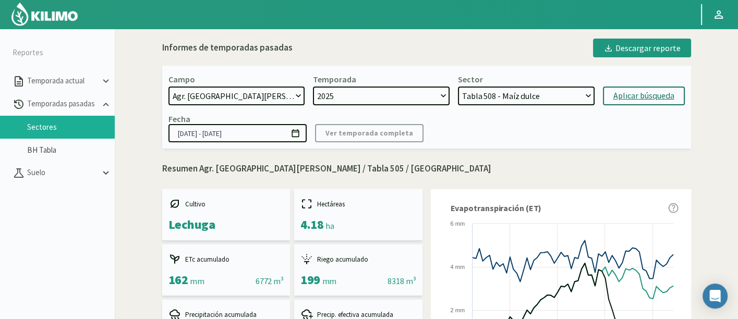
click at [663, 95] on div "Aplicar búsqueda" at bounding box center [643, 96] width 61 height 13
type input "06/07/2025 - 01/09/2025"
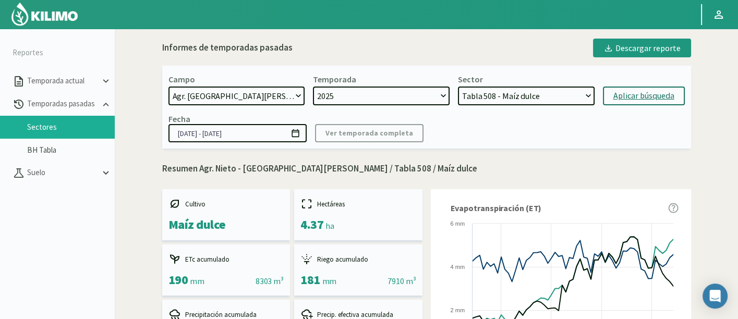
click at [541, 107] on div "Campo 21 de Septiembre 8 Fuegos Acograpes - Ag. Carlos Muñoz Herrera Acograpes …" at bounding box center [426, 107] width 529 height 83
click at [541, 100] on select "Tabla 402 - Lechuga Tabla 509 - Lechuga Tabla 508 - Maíz dulce Tabla 505 - Lech…" at bounding box center [526, 96] width 137 height 19
select select "864: Object"
click at [458, 87] on select "Tabla 402 - Lechuga Tabla 509 - Lechuga Tabla 508 - Maíz dulce Tabla 505 - Lech…" at bounding box center [526, 96] width 137 height 19
click at [628, 90] on div "Aplicar búsqueda" at bounding box center [643, 96] width 61 height 13
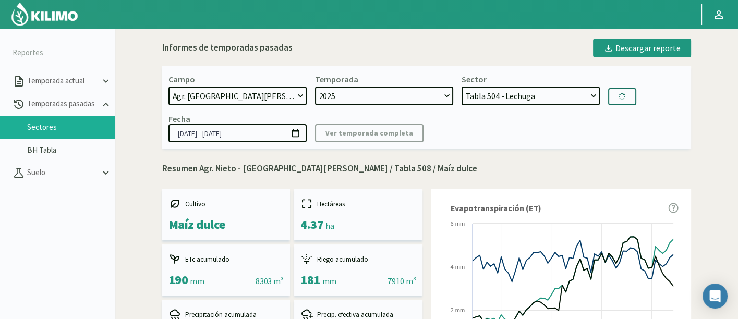
type input "02/07/2025 - 01/09/2025"
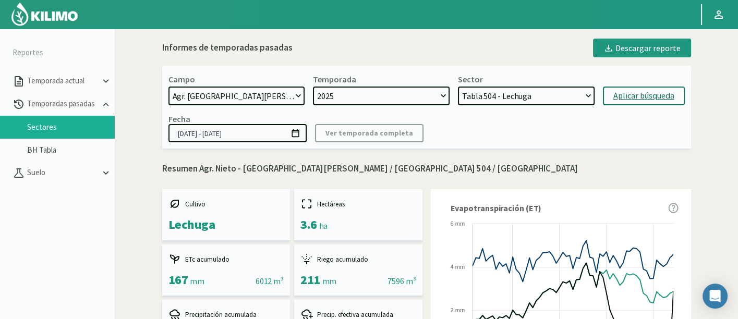
click at [540, 93] on select "Tabla 402 - Lechuga Tabla 509 - Lechuga Tabla 508 - Maíz dulce Tabla 505 - Lech…" at bounding box center [526, 96] width 137 height 19
select select "944: Object"
click at [458, 87] on select "Tabla 402 - Lechuga Tabla 509 - Lechuga Tabla 508 - Maíz dulce Tabla 505 - Lech…" at bounding box center [526, 96] width 137 height 19
click at [646, 91] on div "Aplicar búsqueda" at bounding box center [643, 96] width 61 height 13
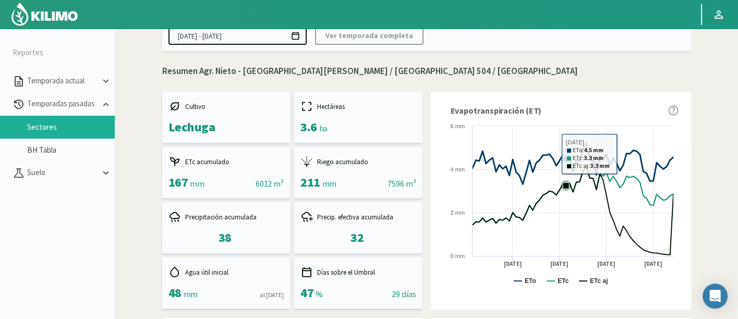
scroll to position [116, 0]
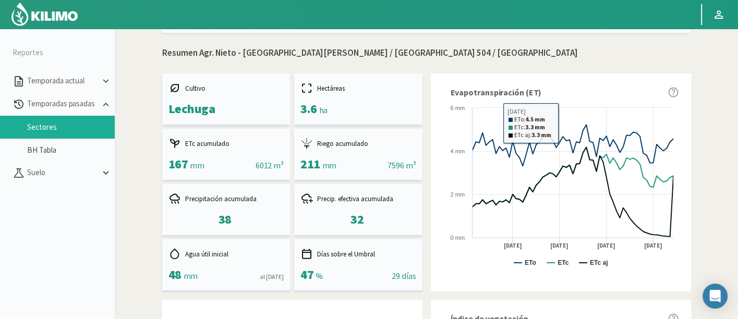
type input "04/01/2025 - 14/04/2025"
select select "987: Object"
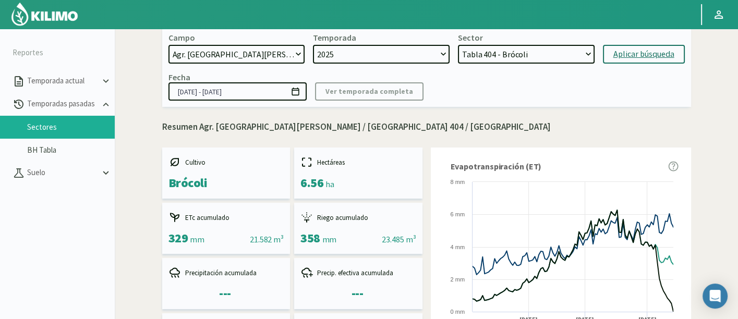
scroll to position [0, 0]
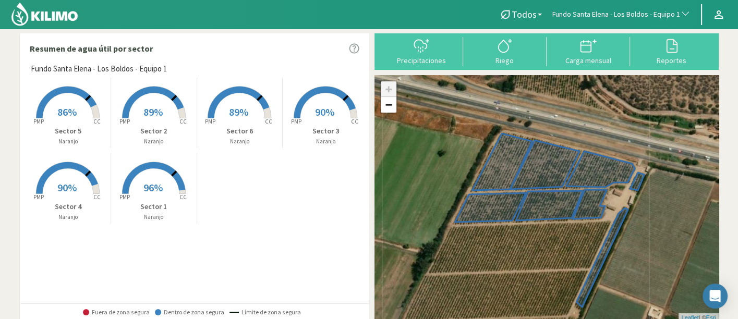
click at [605, 6] on button "Fundo Santa Elena - Los Boldos - Equipo 1" at bounding box center [621, 14] width 149 height 23
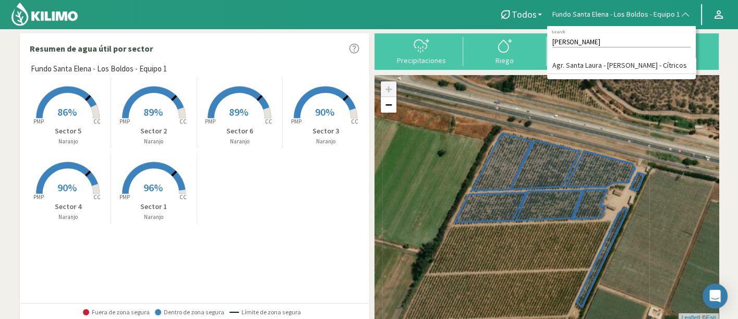
type input "romanini"
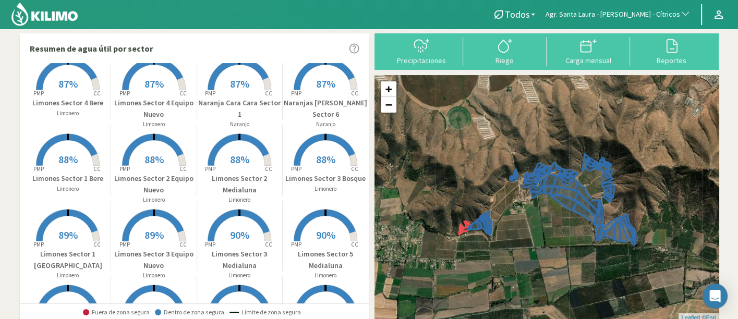
scroll to position [231, 0]
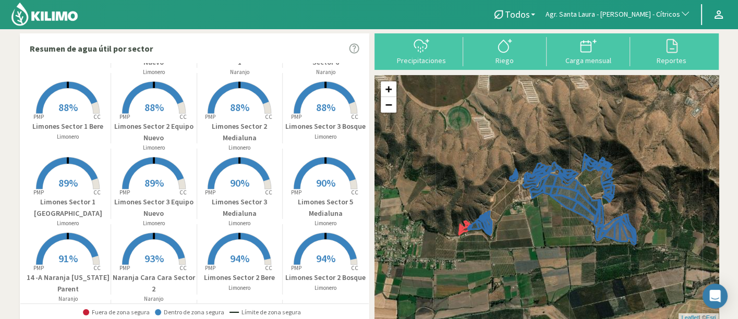
click at [304, 206] on p "Limones Sector 5 Medialuna" at bounding box center [326, 208] width 86 height 22
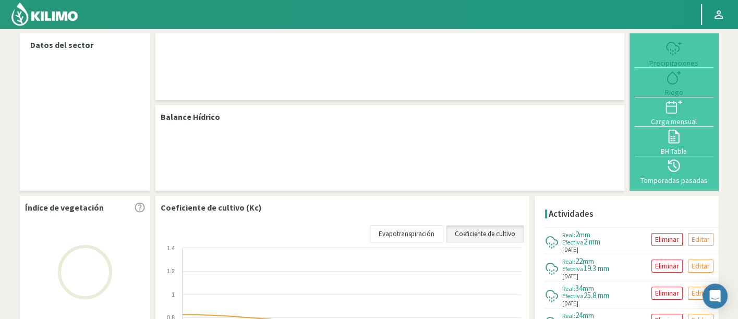
select select "19: Object"
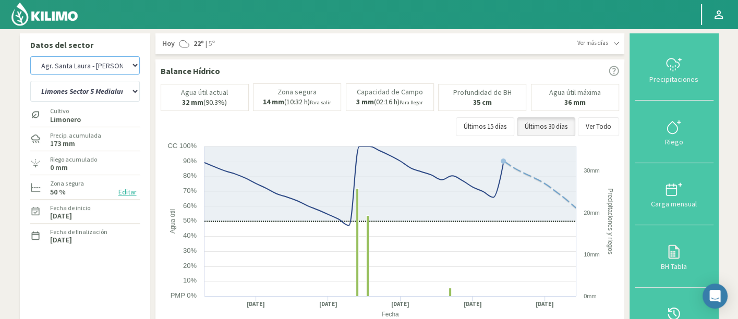
click at [117, 66] on select "Agr. Cardonal Agr. El [PERSON_NAME] [PERSON_NAME] [GEOGRAPHIC_DATA] - IC Agríco…" at bounding box center [84, 65] width 109 height 18
click at [101, 94] on select "12 A-B 14 -A Naranja [US_STATE] Parent [DEMOGRAPHIC_DATA] -[GEOGRAPHIC_DATA] La…" at bounding box center [84, 91] width 109 height 21
click at [30, 81] on select "12 A-B 14 -A Naranja [US_STATE] Parent [DEMOGRAPHIC_DATA] -[GEOGRAPHIC_DATA] La…" at bounding box center [84, 91] width 109 height 21
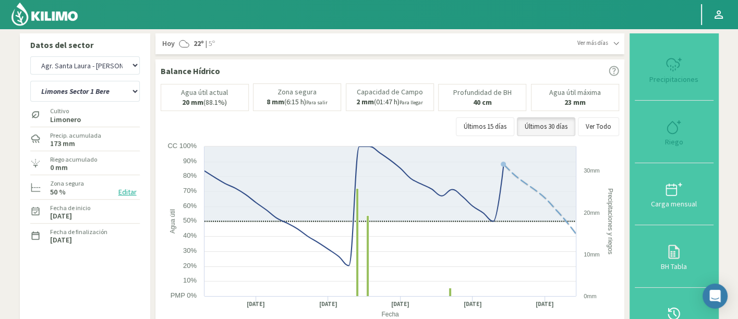
select select "21: Object"
select select "299: Object"
click at [100, 84] on select "12 A-B 14 -A Naranja [US_STATE] Parent [DEMOGRAPHIC_DATA] -[GEOGRAPHIC_DATA] La…" at bounding box center [84, 91] width 109 height 21
click at [30, 81] on select "12 A-B 14 -A Naranja [US_STATE] Parent [DEMOGRAPHIC_DATA] -[GEOGRAPHIC_DATA] La…" at bounding box center [84, 91] width 109 height 21
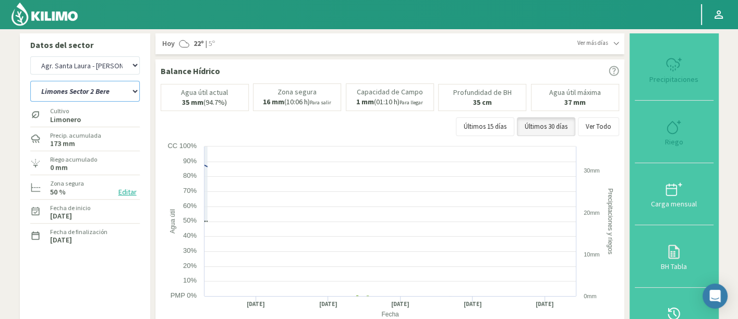
select select "33: Object"
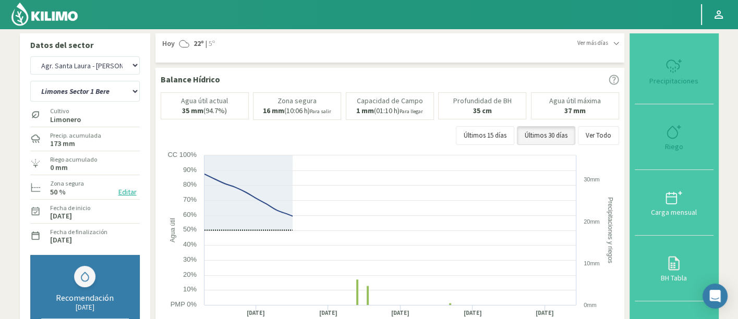
select select "579: Object"
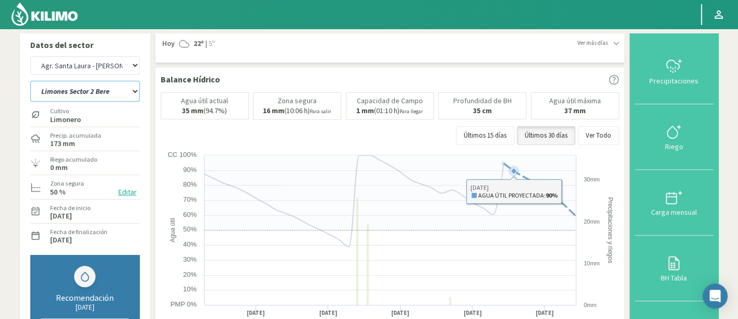
scroll to position [58, 0]
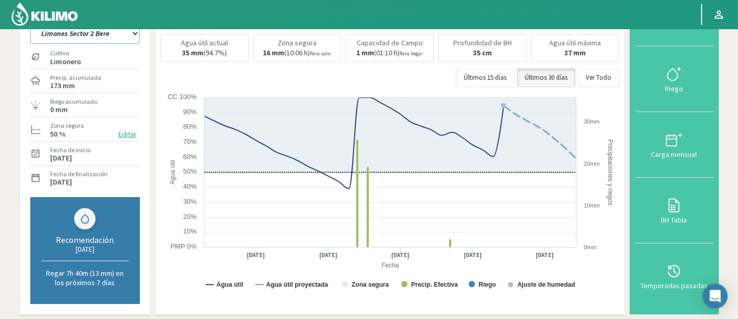
click at [111, 39] on select "12 A-B 14 -A Naranja [US_STATE] Parent [DEMOGRAPHIC_DATA] -[GEOGRAPHIC_DATA] La…" at bounding box center [84, 33] width 109 height 21
click at [30, 23] on select "12 A-B 14 -A Naranja [US_STATE] Parent [DEMOGRAPHIC_DATA] -[GEOGRAPHIC_DATA] La…" at bounding box center [84, 33] width 109 height 21
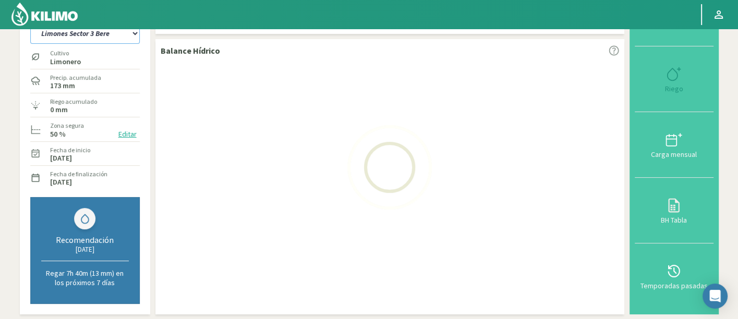
select select "67: Object"
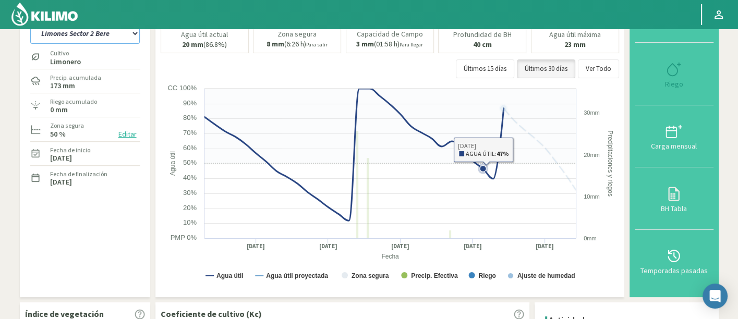
select select "859: Object"
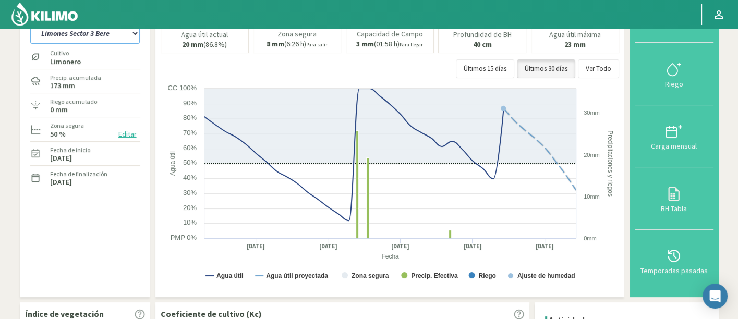
click at [112, 38] on select "12 A-B 14 -A Naranja [US_STATE] Parent [DEMOGRAPHIC_DATA] -[GEOGRAPHIC_DATA] La…" at bounding box center [84, 33] width 109 height 21
click at [30, 23] on select "12 A-B 14 -A Naranja [US_STATE] Parent [DEMOGRAPHIC_DATA] -[GEOGRAPHIC_DATA] La…" at bounding box center [84, 33] width 109 height 21
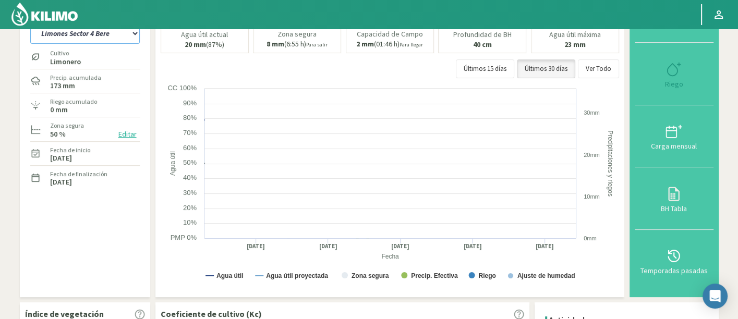
select select "101: Object"
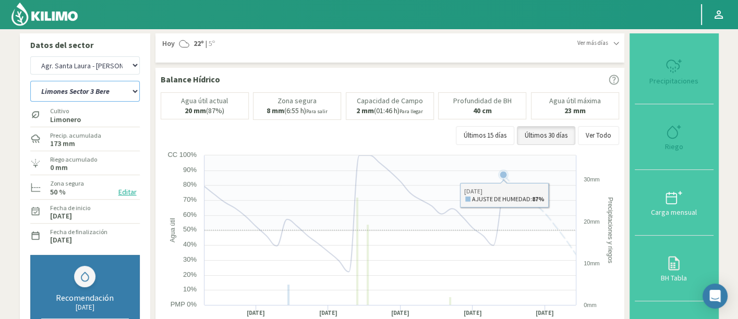
select select "1139: Object"
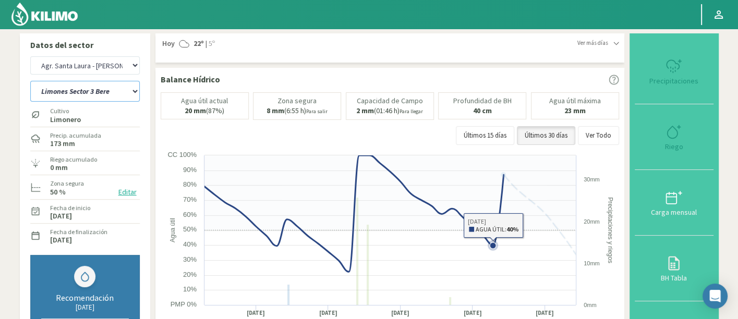
select select "135: Object"
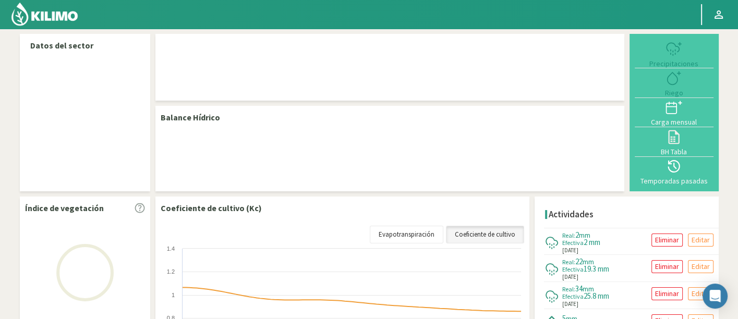
select select "19: Object"
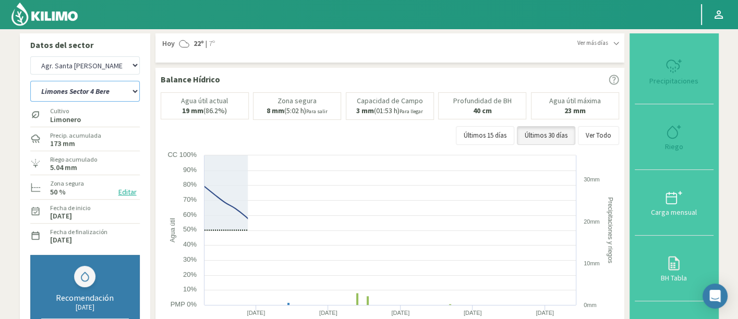
click at [81, 87] on select "12 A-B 14 -A Naranja [US_STATE] Parent [DEMOGRAPHIC_DATA] -[GEOGRAPHIC_DATA] La…" at bounding box center [84, 91] width 109 height 21
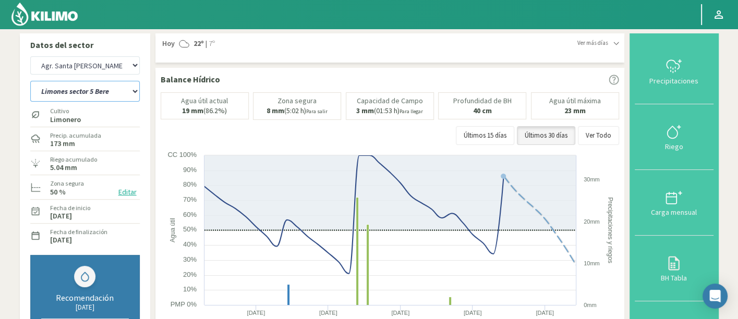
click at [30, 81] on select "12 A-B 14 -A Naranja [US_STATE] Parent [DEMOGRAPHIC_DATA] -[GEOGRAPHIC_DATA] La…" at bounding box center [84, 91] width 109 height 21
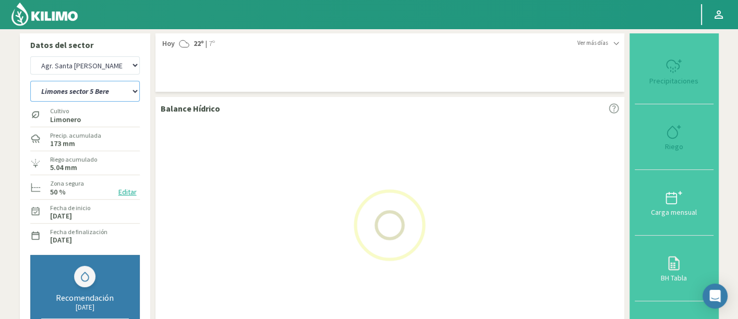
select select "15: Object"
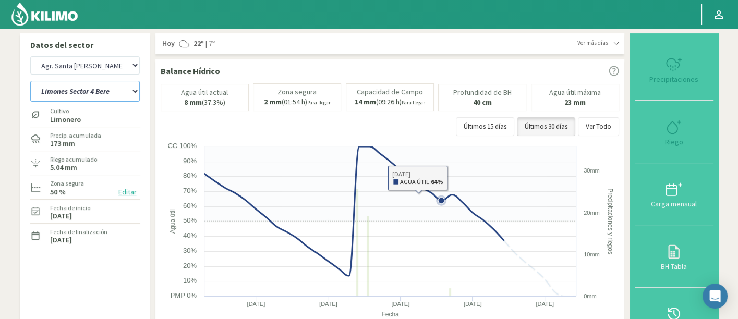
select select "299: Object"
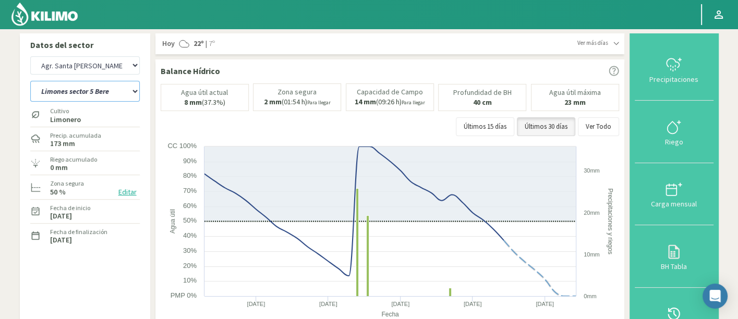
click at [108, 92] on select "12 A-B 14 -A Naranja [US_STATE] Parent [DEMOGRAPHIC_DATA] -[GEOGRAPHIC_DATA] La…" at bounding box center [84, 91] width 109 height 21
click at [30, 81] on select "12 A-B 14 -A Naranja [US_STATE] Parent [DEMOGRAPHIC_DATA] -[GEOGRAPHIC_DATA] La…" at bounding box center [84, 91] width 109 height 21
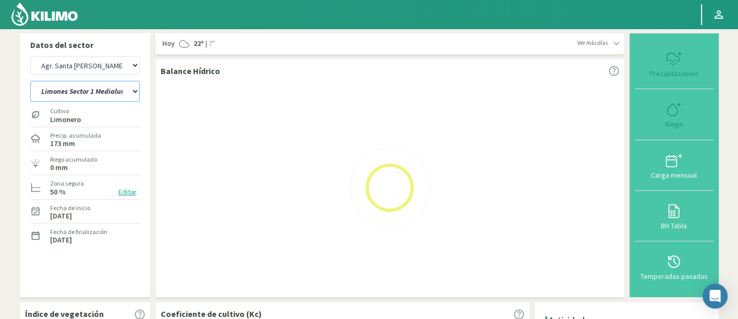
select select "49: Object"
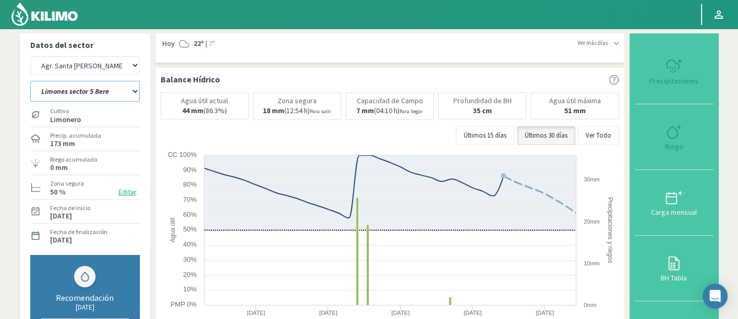
select select "579: Object"
click at [101, 91] on select "12 A-B 14 -A Naranja [US_STATE] Parent [DEMOGRAPHIC_DATA] -[GEOGRAPHIC_DATA] La…" at bounding box center [84, 91] width 109 height 21
click at [30, 81] on select "12 A-B 14 -A Naranja [US_STATE] Parent [DEMOGRAPHIC_DATA] -[GEOGRAPHIC_DATA] La…" at bounding box center [84, 91] width 109 height 21
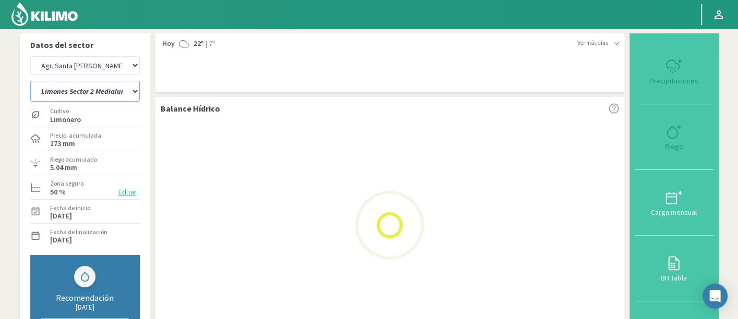
select select "66: Object"
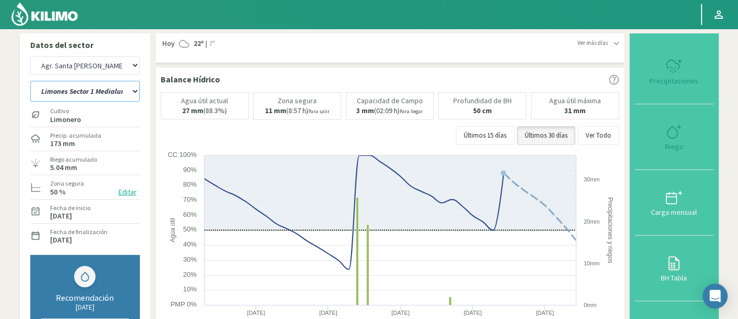
select select "859: Object"
click at [131, 85] on select "12 A-B 14 -A Naranja [US_STATE] Parent [DEMOGRAPHIC_DATA] -[GEOGRAPHIC_DATA] La…" at bounding box center [84, 91] width 109 height 21
click at [30, 81] on select "12 A-B 14 -A Naranja [US_STATE] Parent [DEMOGRAPHIC_DATA] -[GEOGRAPHIC_DATA] La…" at bounding box center [84, 91] width 109 height 21
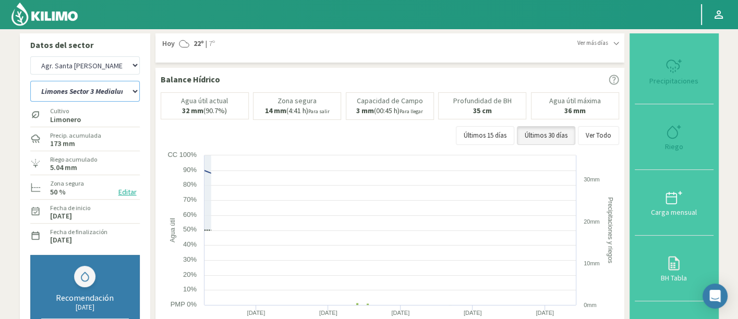
select select "100: Object"
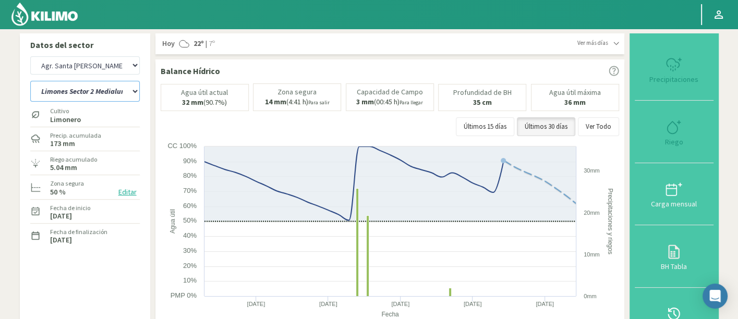
select select "1139: Object"
click at [92, 77] on div "Agr. Cardonal Agr. El [PERSON_NAME] [PERSON_NAME] [GEOGRAPHIC_DATA] - IC Agríco…" at bounding box center [84, 65] width 109 height 23
click at [98, 95] on select "12 A-B 14 -A Naranja [US_STATE] Parent [DEMOGRAPHIC_DATA] -[GEOGRAPHIC_DATA] La…" at bounding box center [84, 91] width 109 height 21
click at [30, 81] on select "12 A-B 14 -A Naranja [US_STATE] Parent [DEMOGRAPHIC_DATA] -[GEOGRAPHIC_DATA] La…" at bounding box center [84, 91] width 109 height 21
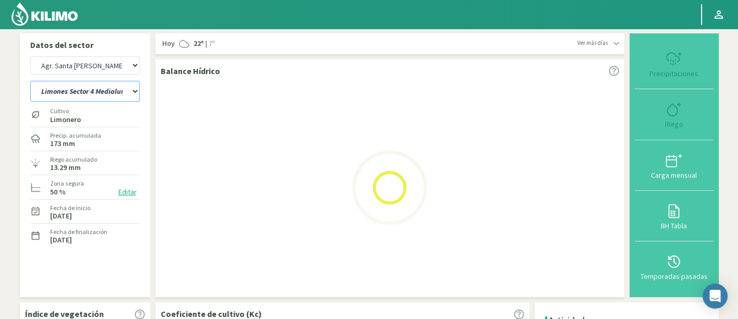
select select "134: Object"
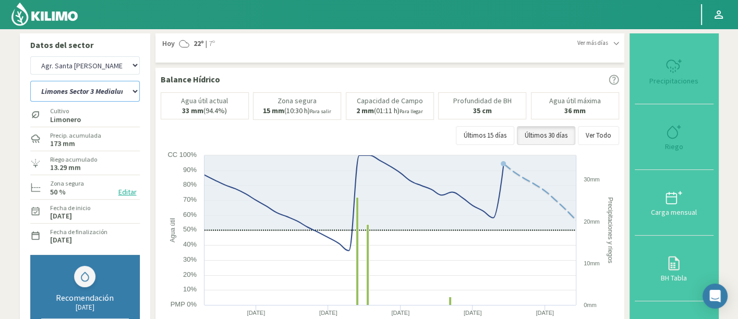
select select "1419: Object"
click at [69, 81] on select "12 A-B 14 -A Naranja [US_STATE] Parent [DEMOGRAPHIC_DATA] -[GEOGRAPHIC_DATA] La…" at bounding box center [84, 91] width 109 height 21
click at [30, 81] on select "12 A-B 14 -A Naranja [US_STATE] Parent [DEMOGRAPHIC_DATA] -[GEOGRAPHIC_DATA] La…" at bounding box center [84, 91] width 109 height 21
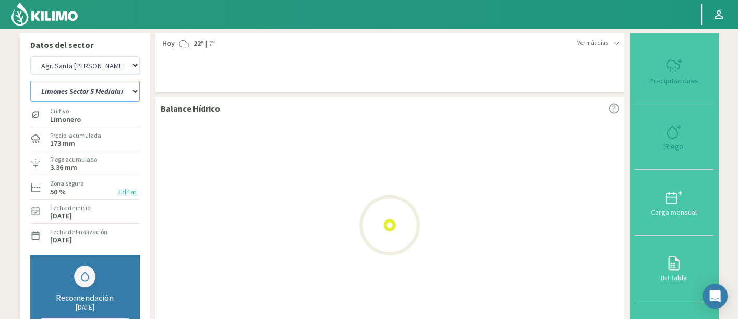
select select "168: Object"
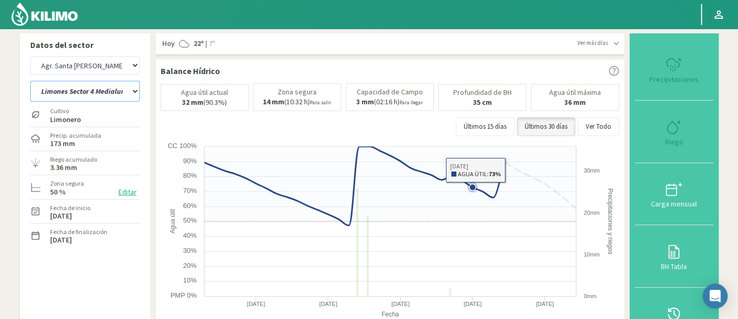
select select "1699: Object"
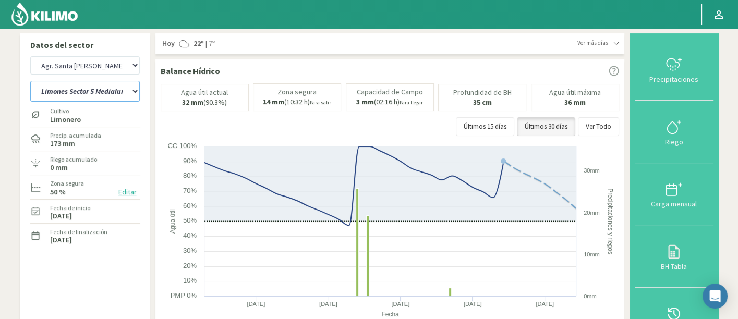
click at [125, 95] on select "12 A-B 14 -A Naranja [US_STATE] Parent [DEMOGRAPHIC_DATA] -[GEOGRAPHIC_DATA] La…" at bounding box center [84, 91] width 109 height 21
click at [30, 81] on select "12 A-B 14 -A Naranja [US_STATE] Parent [DEMOGRAPHIC_DATA] -[GEOGRAPHIC_DATA] La…" at bounding box center [84, 91] width 109 height 21
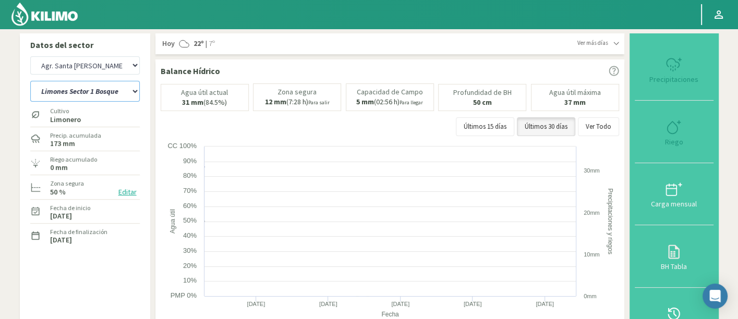
select select "201: Object"
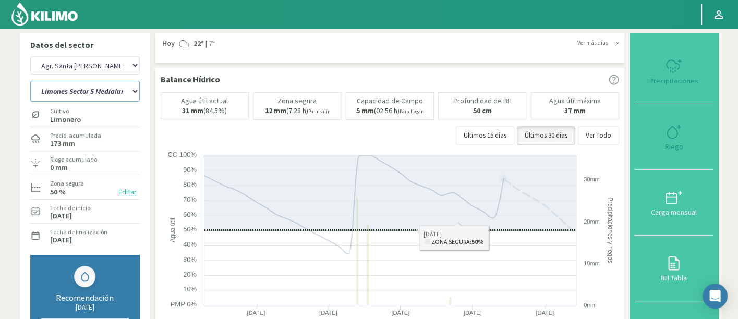
select select "1979: Object"
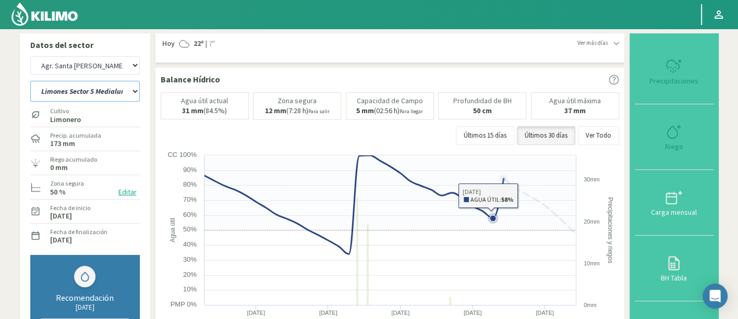
select select "214: Object"
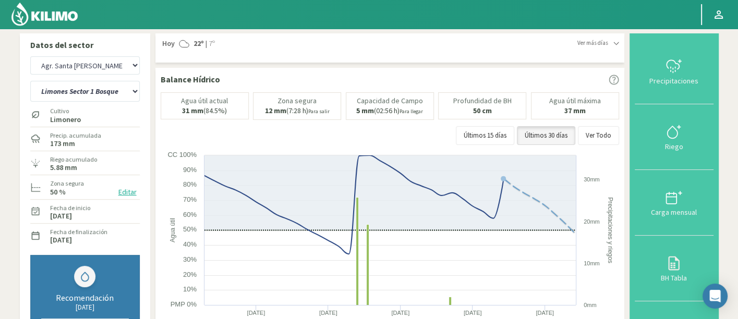
click at [61, 56] on div "Agr. Cardonal Agr. El [PERSON_NAME] [PERSON_NAME] [GEOGRAPHIC_DATA] - IC Agríco…" at bounding box center [84, 65] width 109 height 23
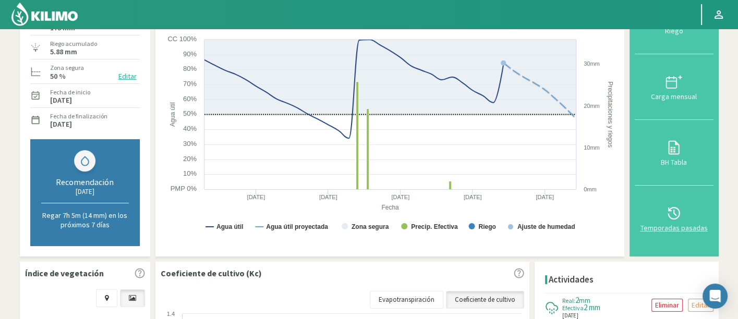
click at [670, 230] on div "Temporadas pasadas" at bounding box center [674, 227] width 72 height 7
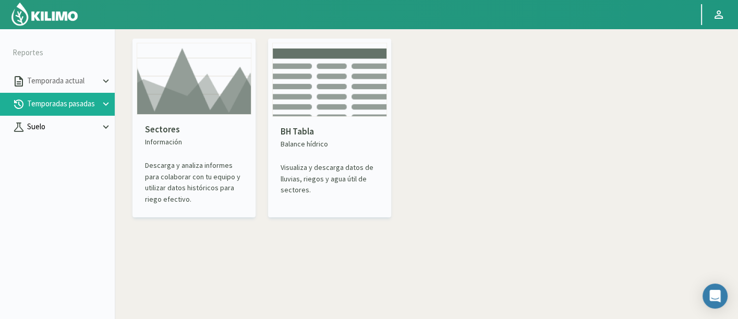
click at [91, 121] on p "Suelo" at bounding box center [62, 127] width 75 height 12
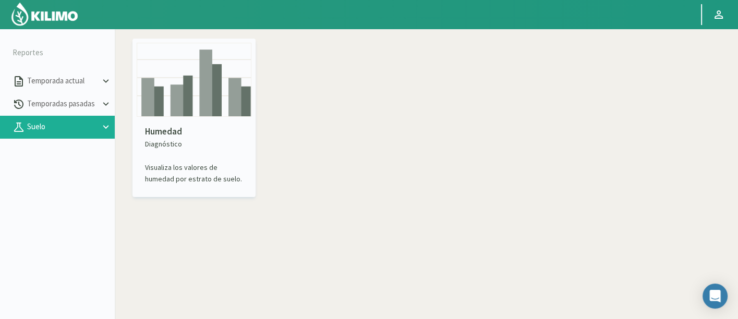
click at [185, 101] on img at bounding box center [194, 80] width 115 height 74
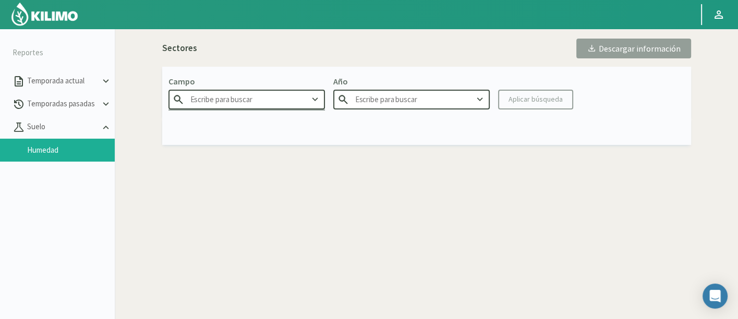
click at [257, 100] on input "text" at bounding box center [246, 99] width 156 height 19
type input "Agr. Cardonalboldo"
type input "2025"
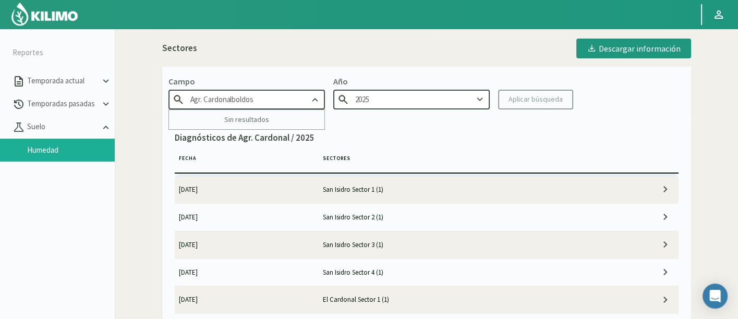
click at [257, 100] on input "Agr. Cardonalboldos" at bounding box center [246, 99] width 156 height 19
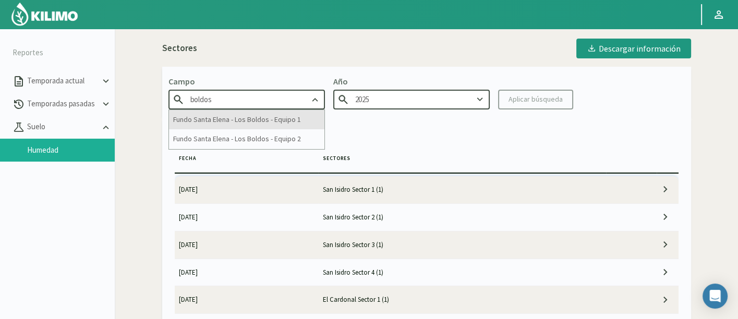
click at [260, 123] on div "Fundo Santa Elena - Los Boldos - Equipo 1" at bounding box center [246, 119] width 155 height 19
type input "Fundo Santa Elena - Los Boldos - Equipo 1"
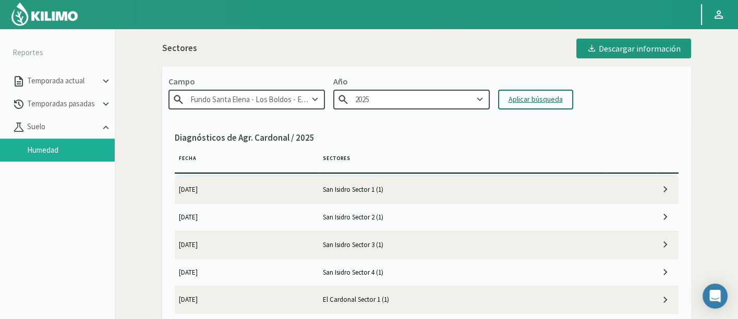
click at [544, 102] on div "Aplicar búsqueda" at bounding box center [535, 99] width 54 height 11
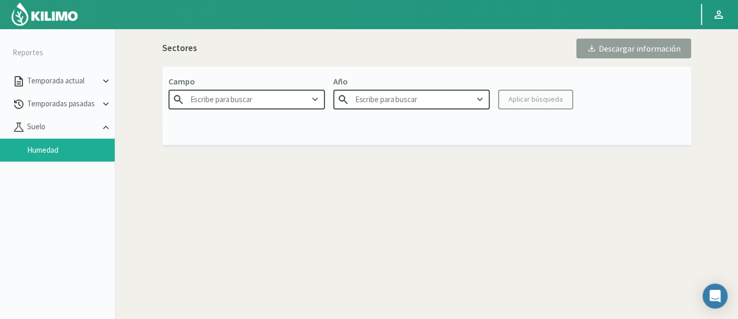
type input "Fundo Santa Elena - Los Boldos - Equipo 1"
type input "2025"
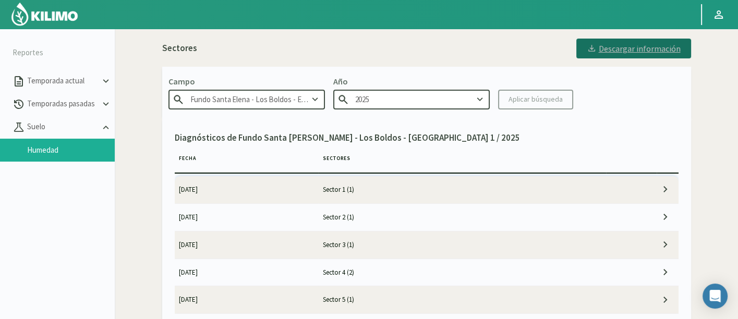
click at [628, 53] on div "Descargar información" at bounding box center [634, 48] width 94 height 10
